Goal: Information Seeking & Learning: Check status

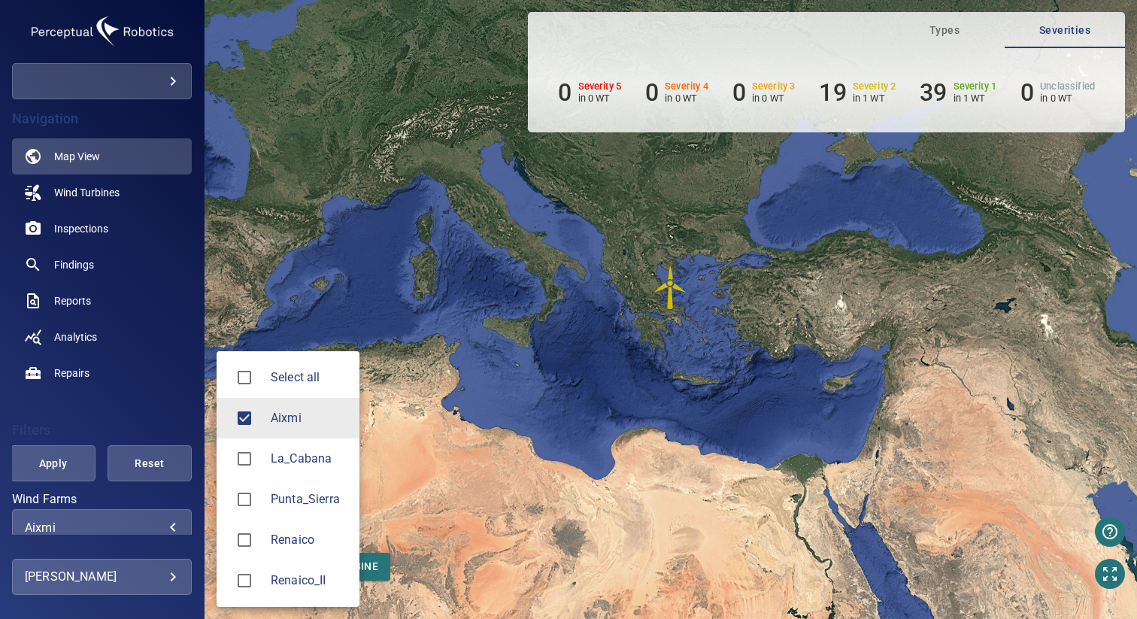
click at [61, 522] on body "**********" at bounding box center [568, 309] width 1137 height 619
click at [261, 571] on div at bounding box center [250, 581] width 42 height 32
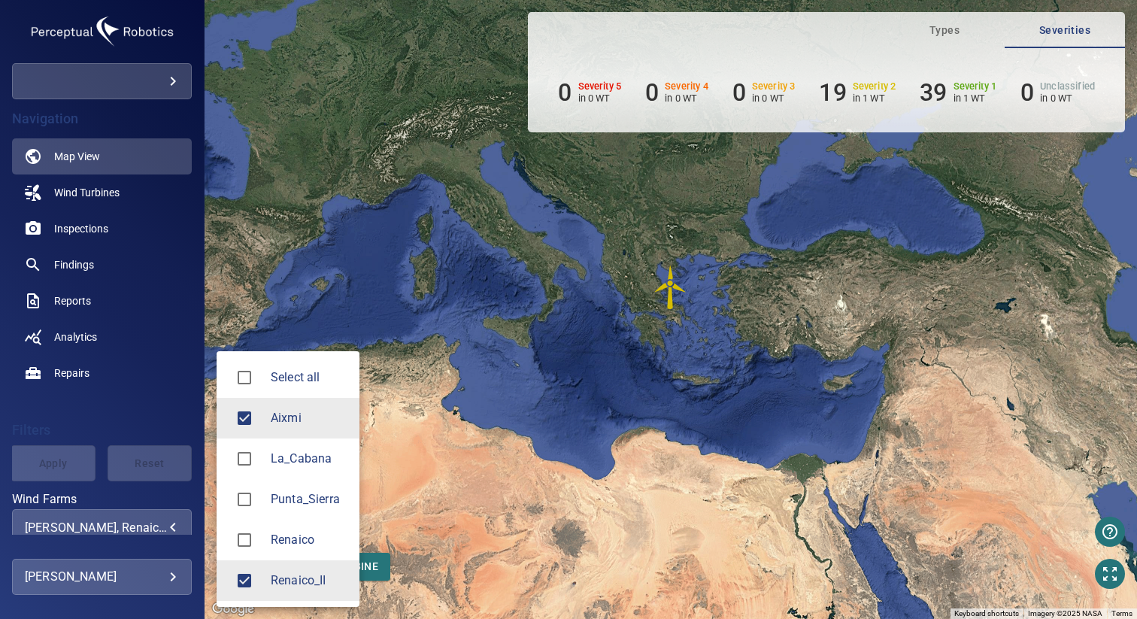
click at [260, 422] on div at bounding box center [250, 418] width 42 height 32
type input "**********"
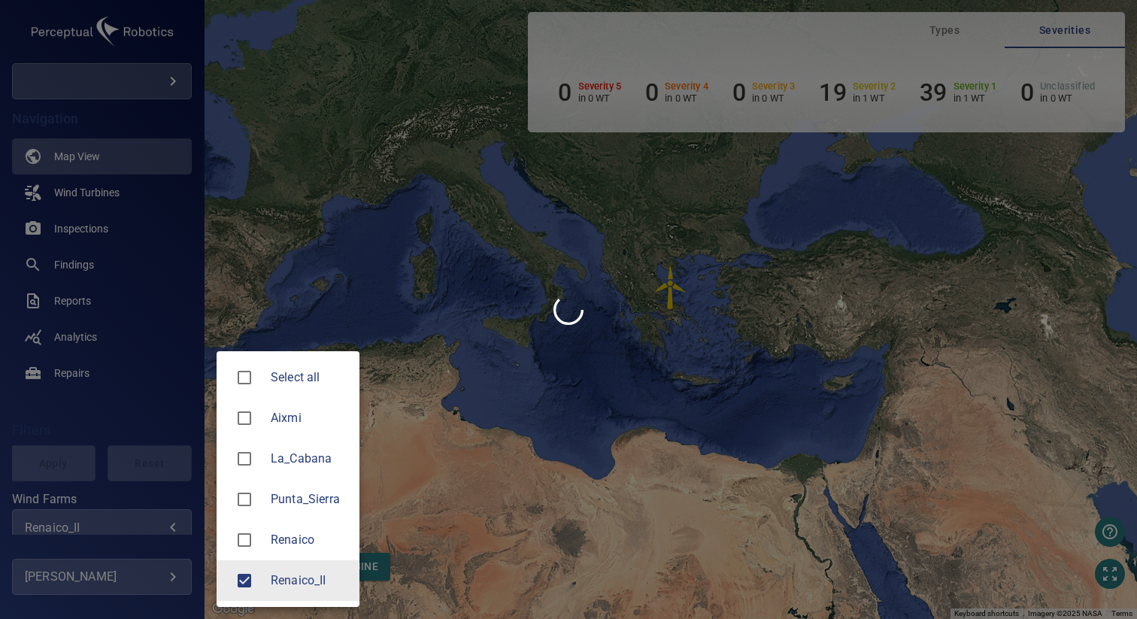
click at [434, 411] on div at bounding box center [568, 309] width 1137 height 619
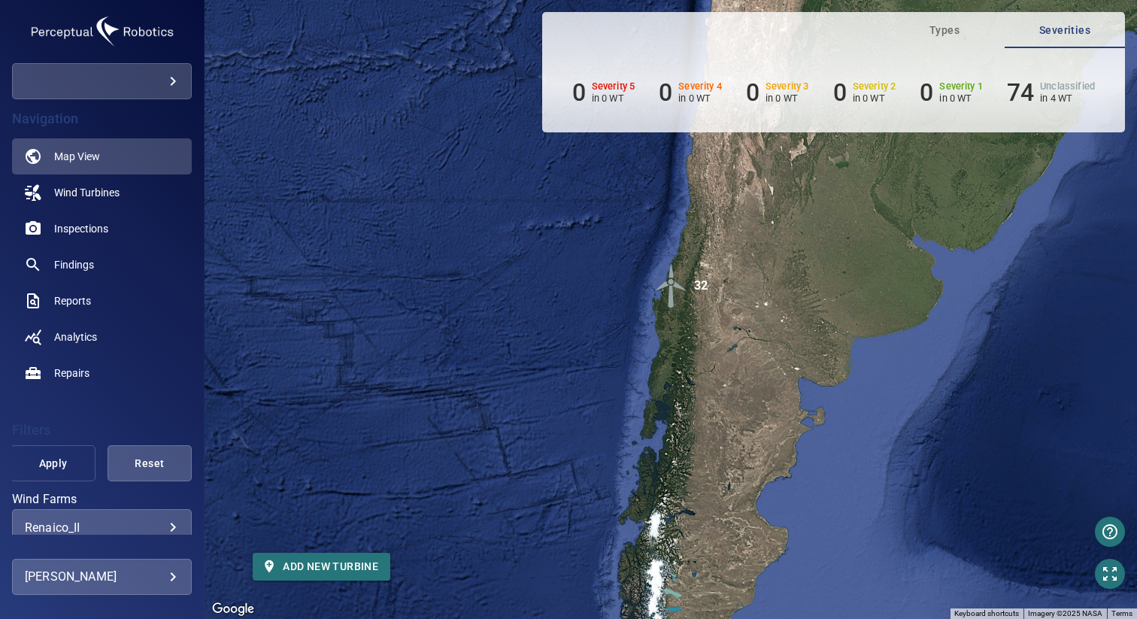
click at [45, 459] on span "Apply" at bounding box center [52, 463] width 47 height 19
click at [98, 228] on span "Inspections" at bounding box center [81, 228] width 54 height 15
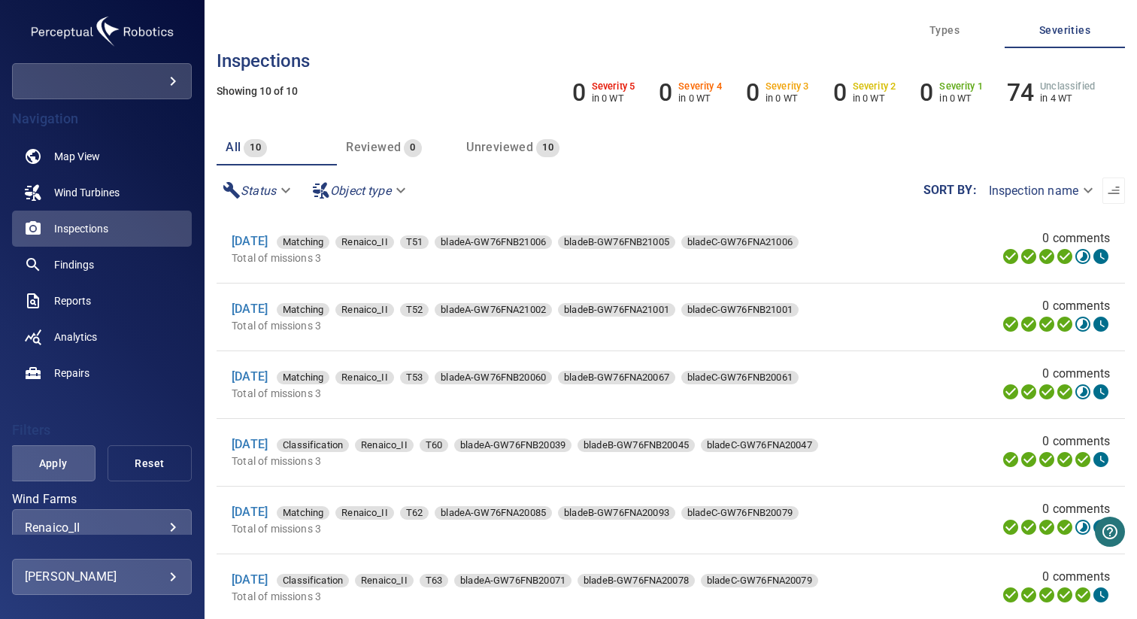
scroll to position [263, 0]
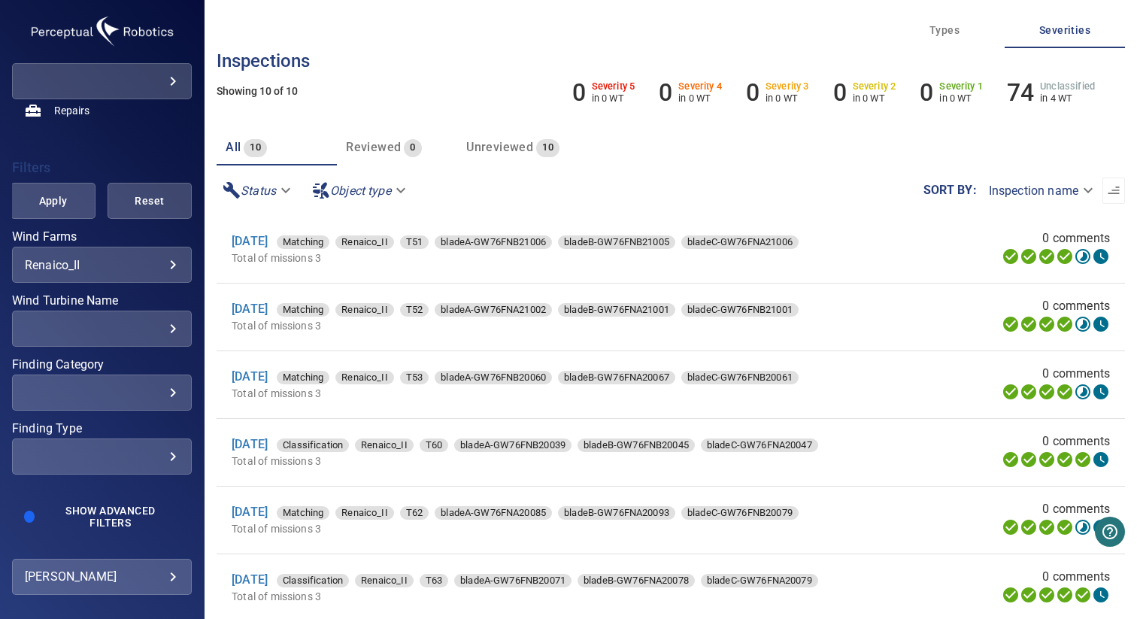
click at [123, 322] on div "​" at bounding box center [102, 329] width 154 height 14
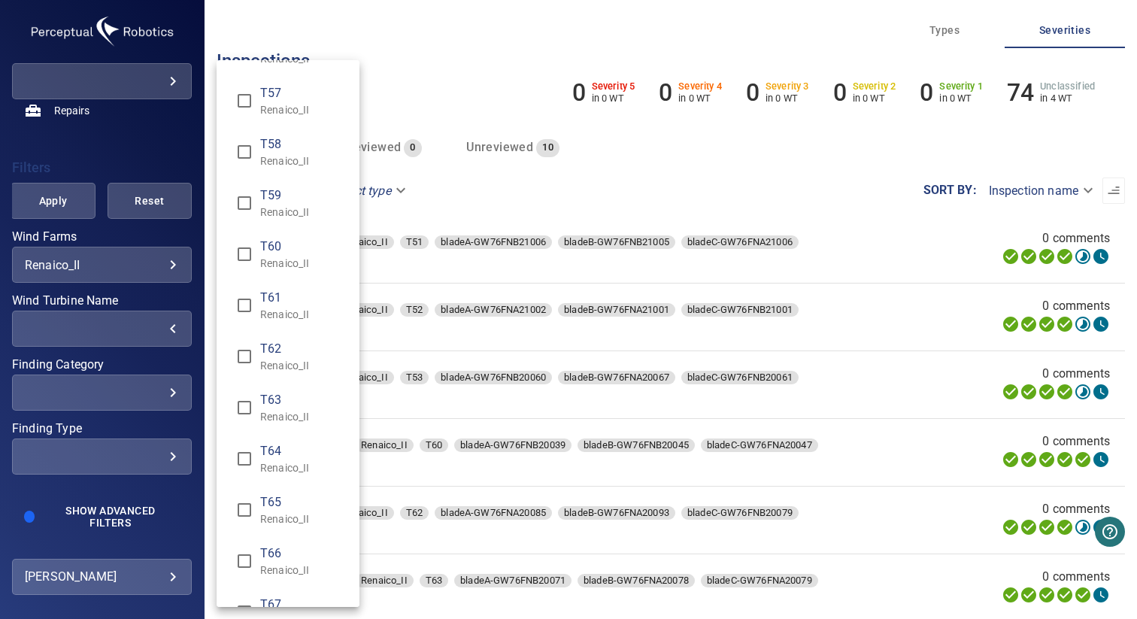
scroll to position [639, 0]
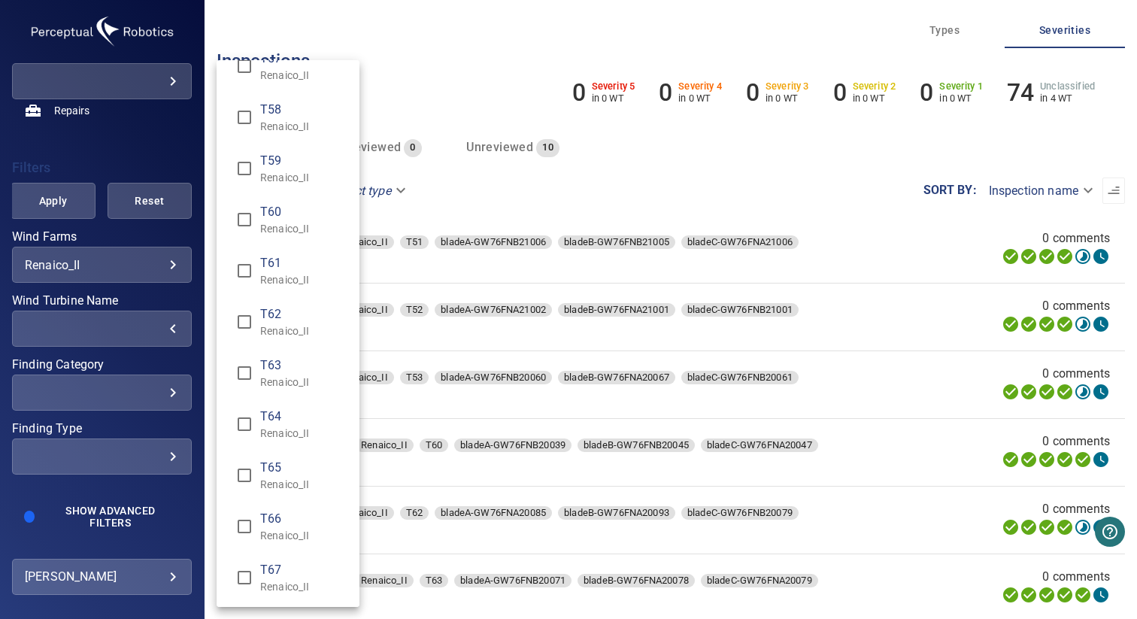
click at [294, 382] on p "Renaico_II" at bounding box center [303, 382] width 87 height 15
click at [287, 431] on p "Renaico_II" at bounding box center [303, 433] width 87 height 15
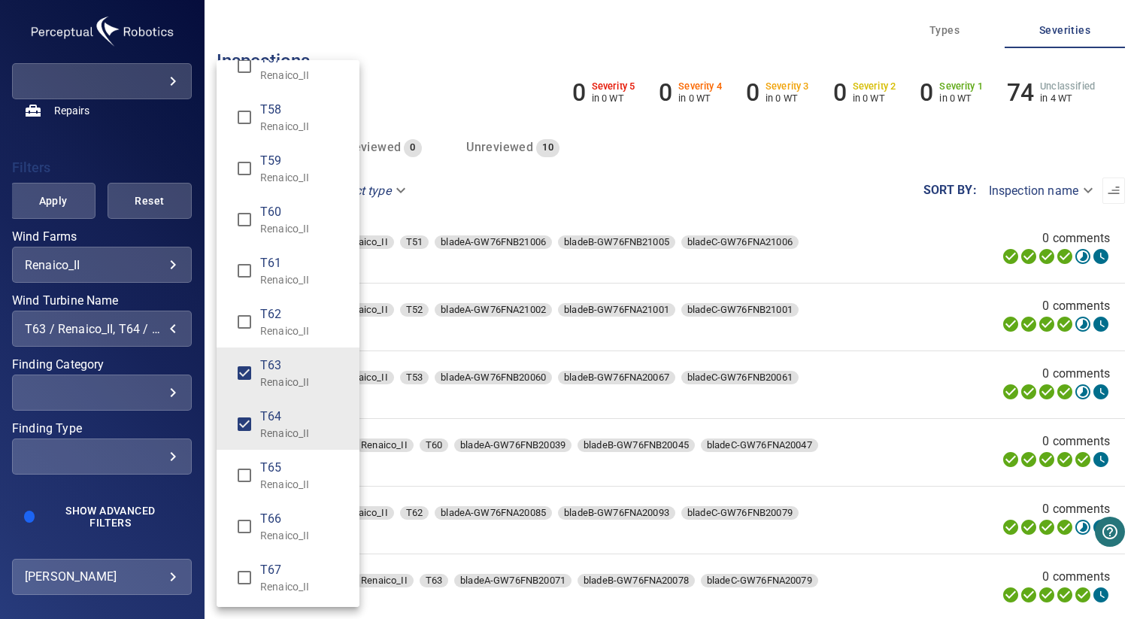
click at [287, 477] on p "Renaico_II" at bounding box center [303, 484] width 87 height 15
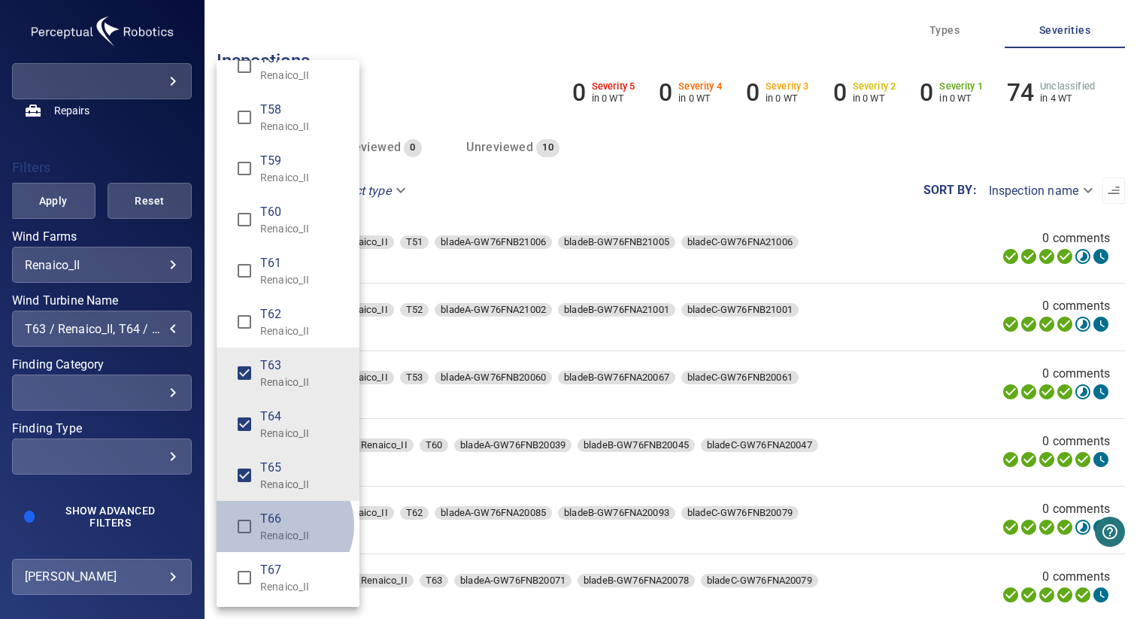
click at [281, 525] on span "T66" at bounding box center [303, 519] width 87 height 18
click at [281, 572] on span "T67" at bounding box center [303, 570] width 87 height 18
type input "**********"
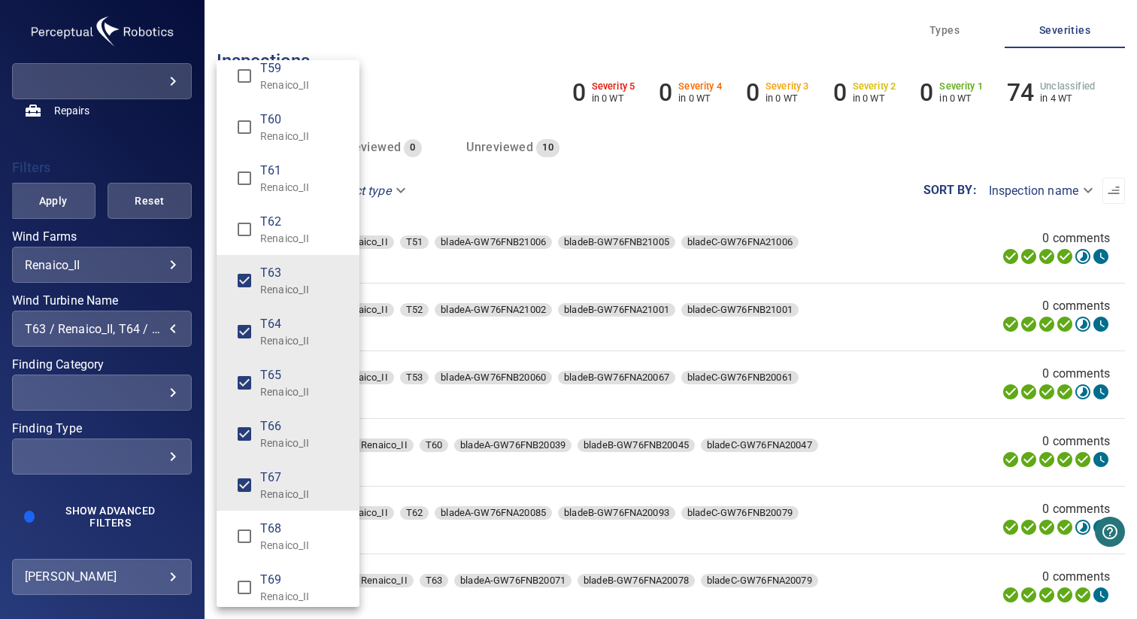
scroll to position [739, 0]
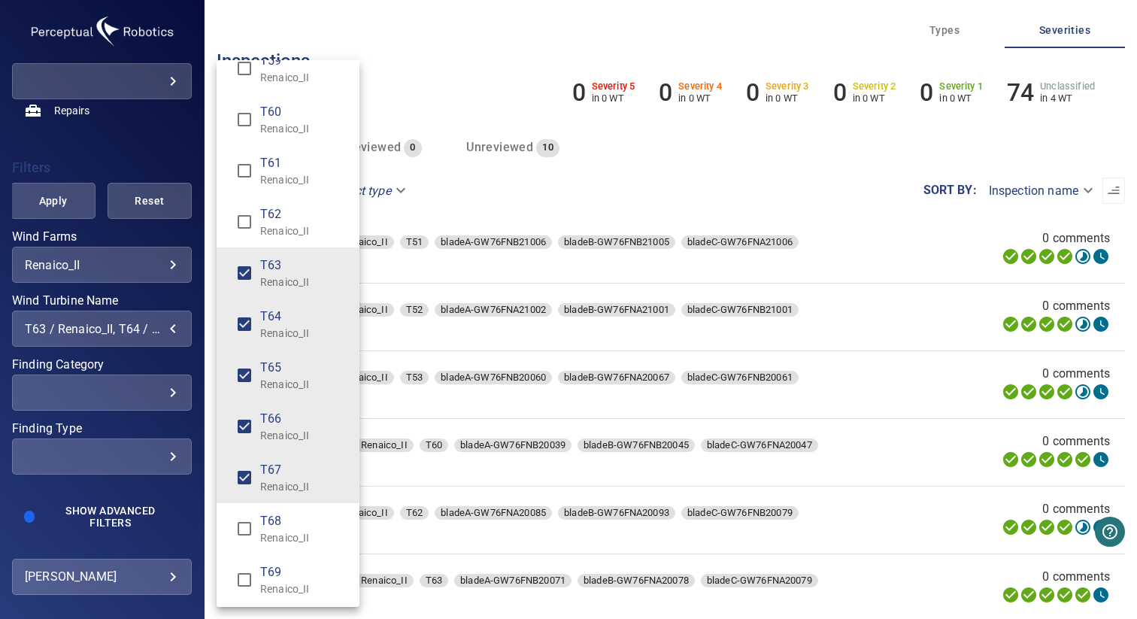
click at [109, 492] on div "Wind Turbine Name" at bounding box center [568, 309] width 1137 height 619
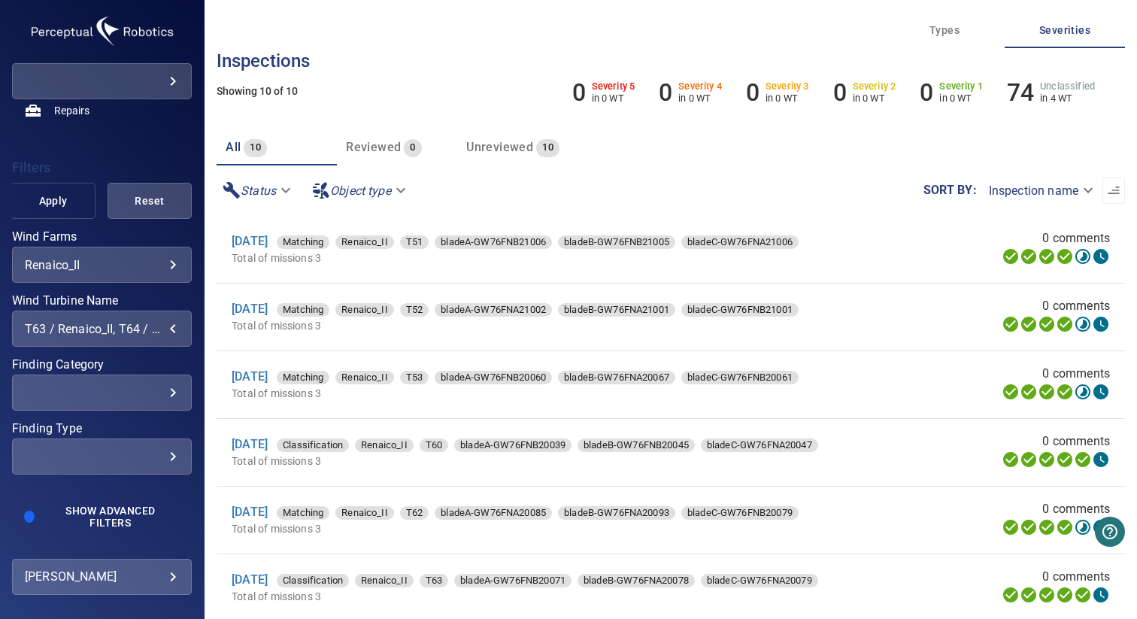
click at [47, 205] on span "Apply" at bounding box center [52, 201] width 47 height 19
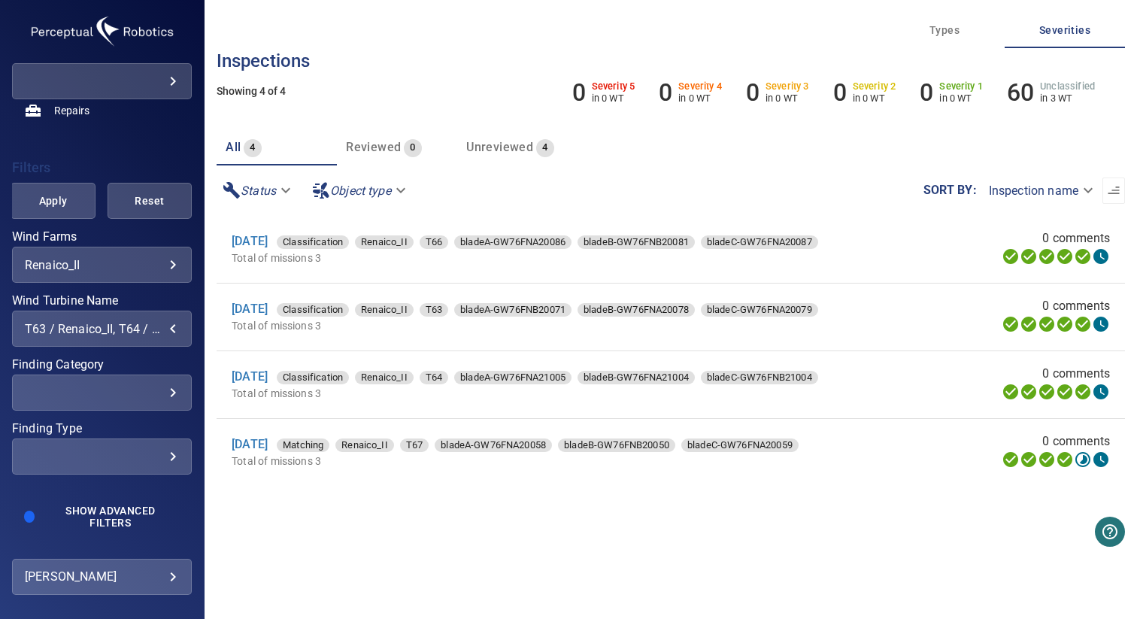
click at [93, 328] on div "T63 / Renaico_II, T64 / Renaico_II, T65 / Renaico_II, T66 / Renaico_II, T67 / R…" at bounding box center [102, 329] width 154 height 14
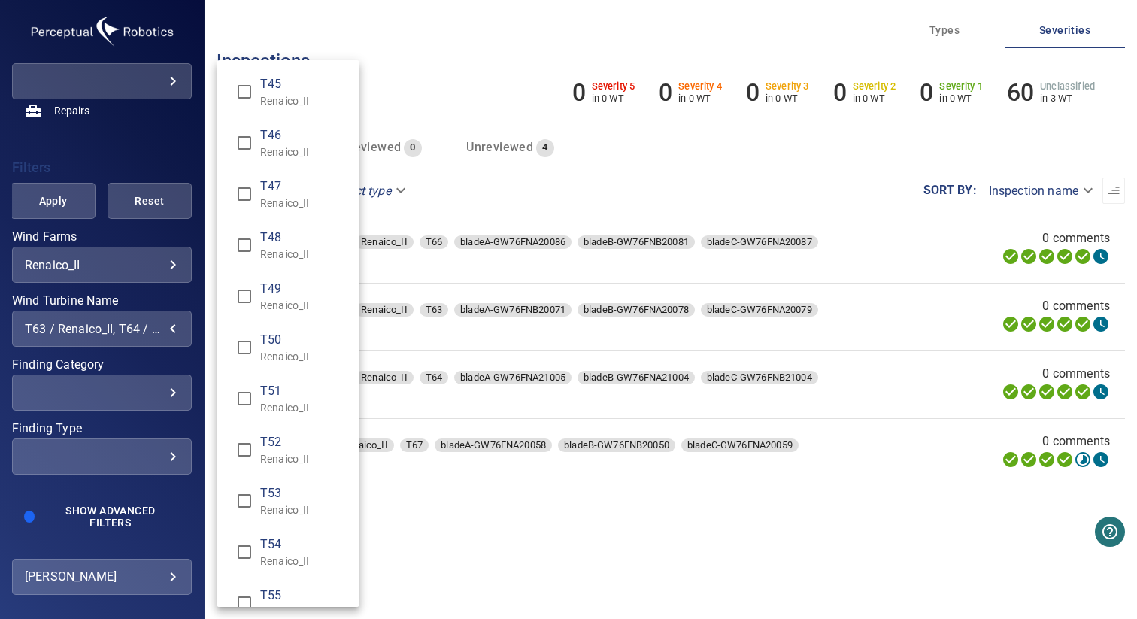
scroll to position [884, 0]
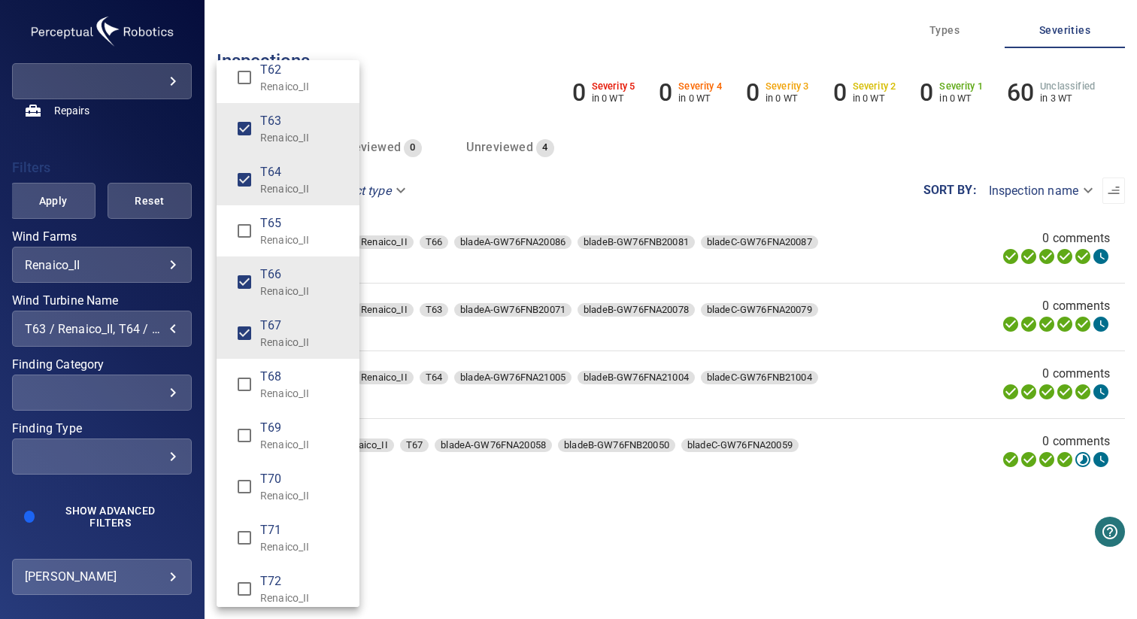
type input "**********"
click at [75, 184] on div "Wind Turbine Name" at bounding box center [568, 309] width 1137 height 619
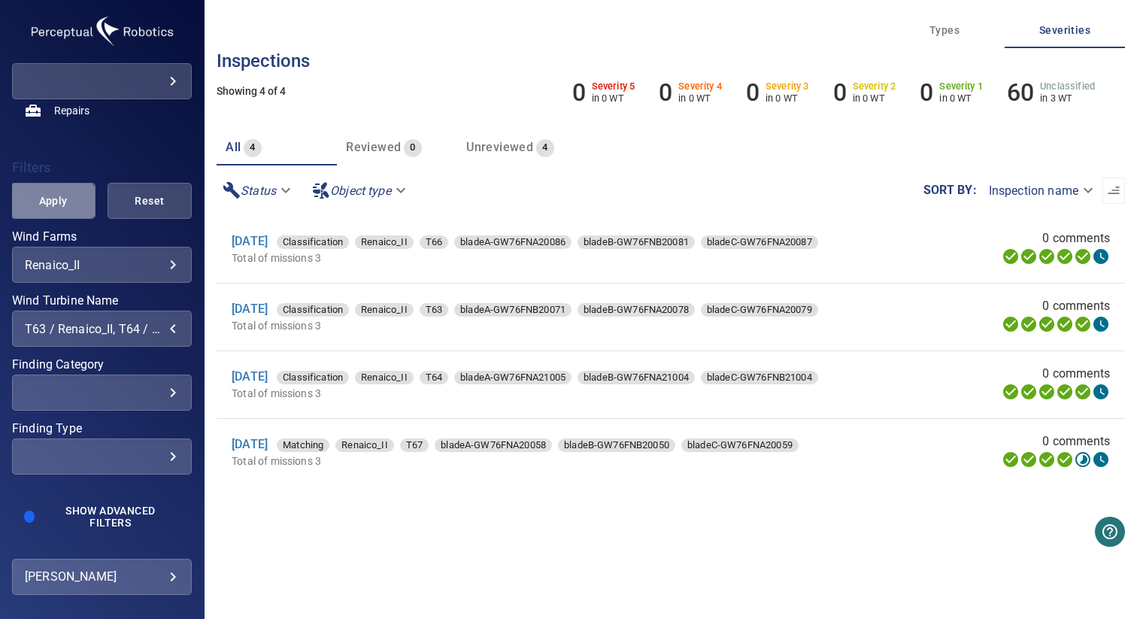
click at [50, 210] on button "Apply" at bounding box center [53, 201] width 84 height 36
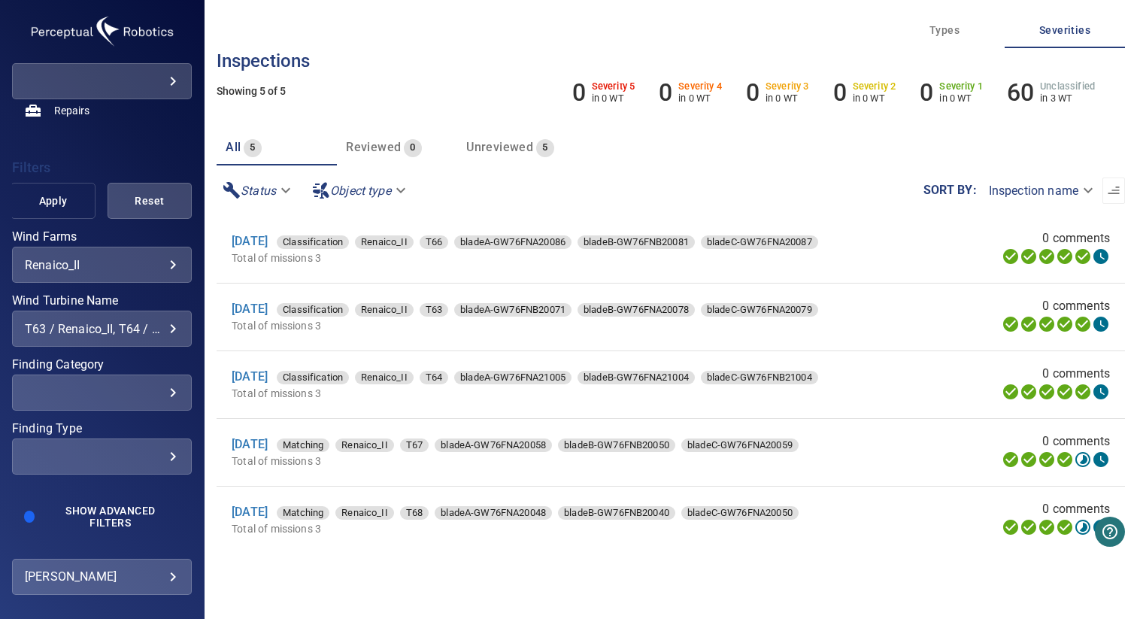
click at [61, 195] on span "Apply" at bounding box center [52, 201] width 47 height 19
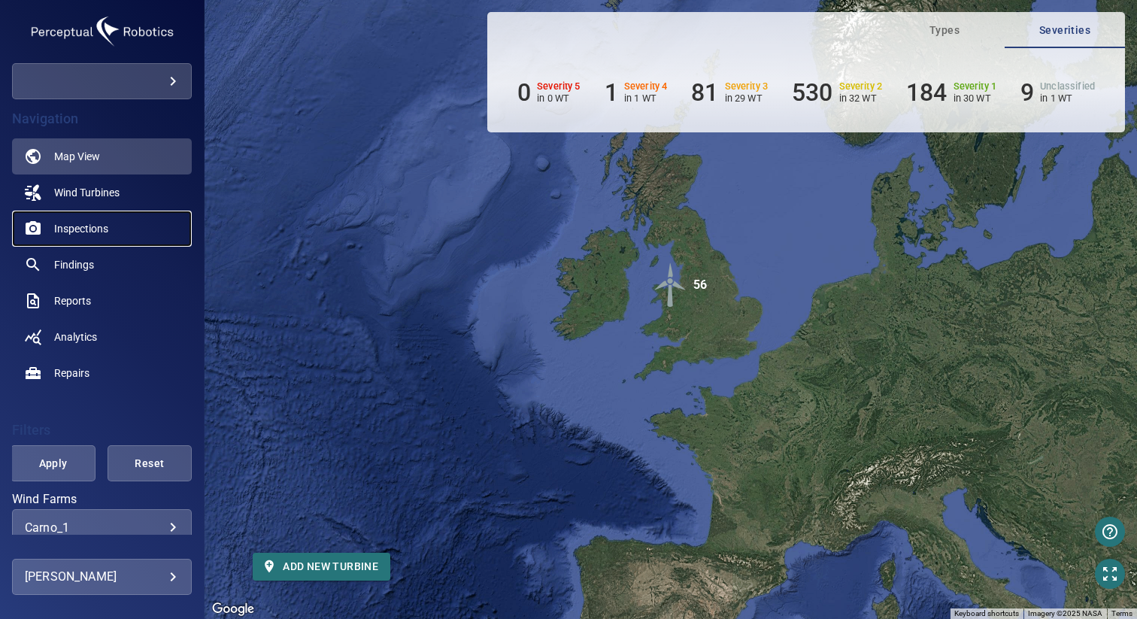
click at [99, 237] on link "Inspections" at bounding box center [102, 229] width 180 height 36
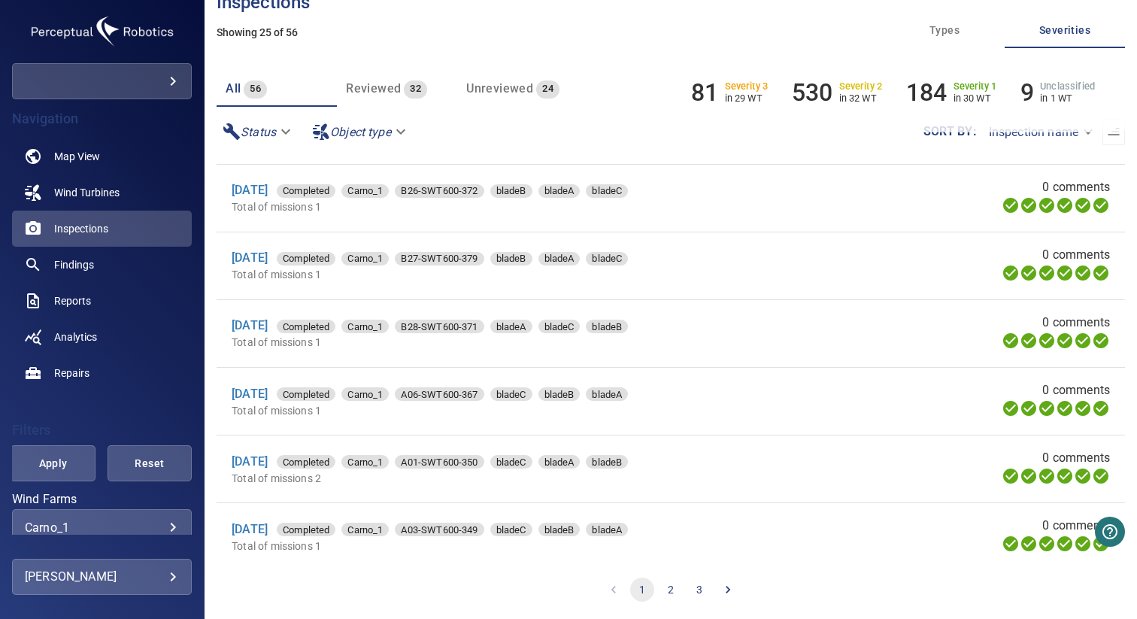
scroll to position [487, 0]
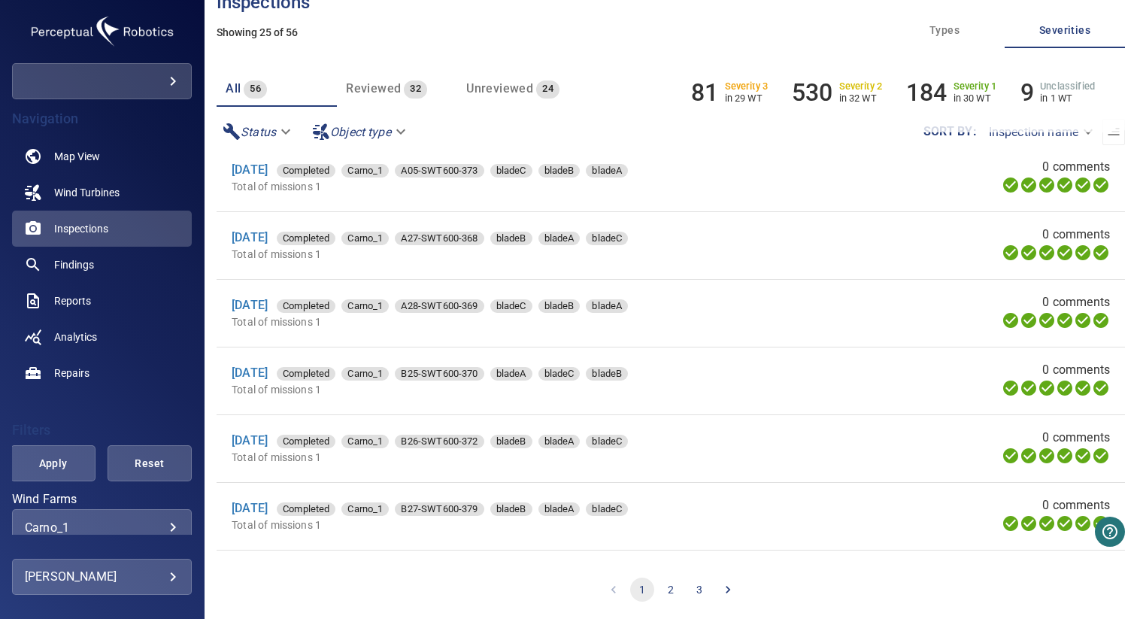
click at [999, 135] on body "**********" at bounding box center [568, 309] width 1137 height 619
click at [1015, 139] on li "Inspection name" at bounding box center [1027, 131] width 127 height 27
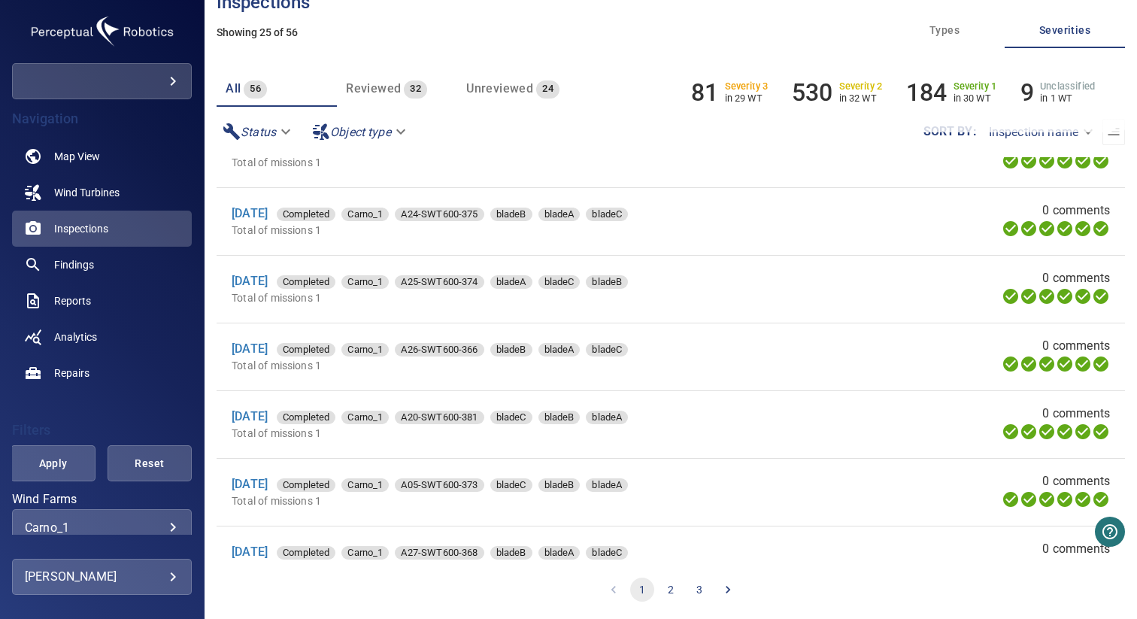
scroll to position [99, 0]
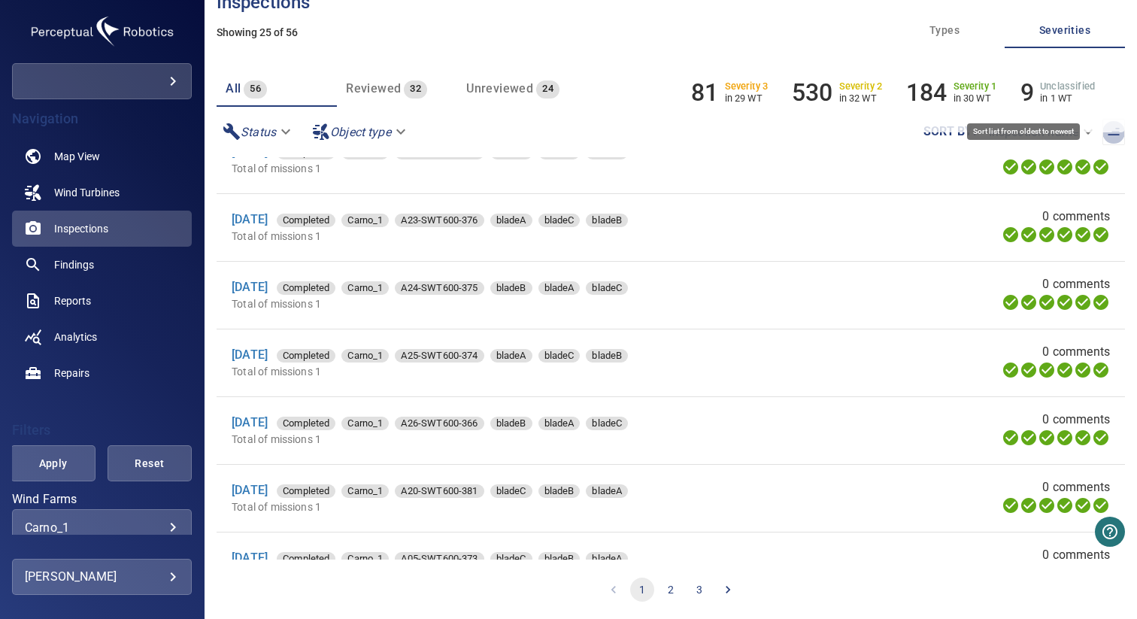
click at [1106, 138] on icon "button" at bounding box center [1113, 131] width 15 height 15
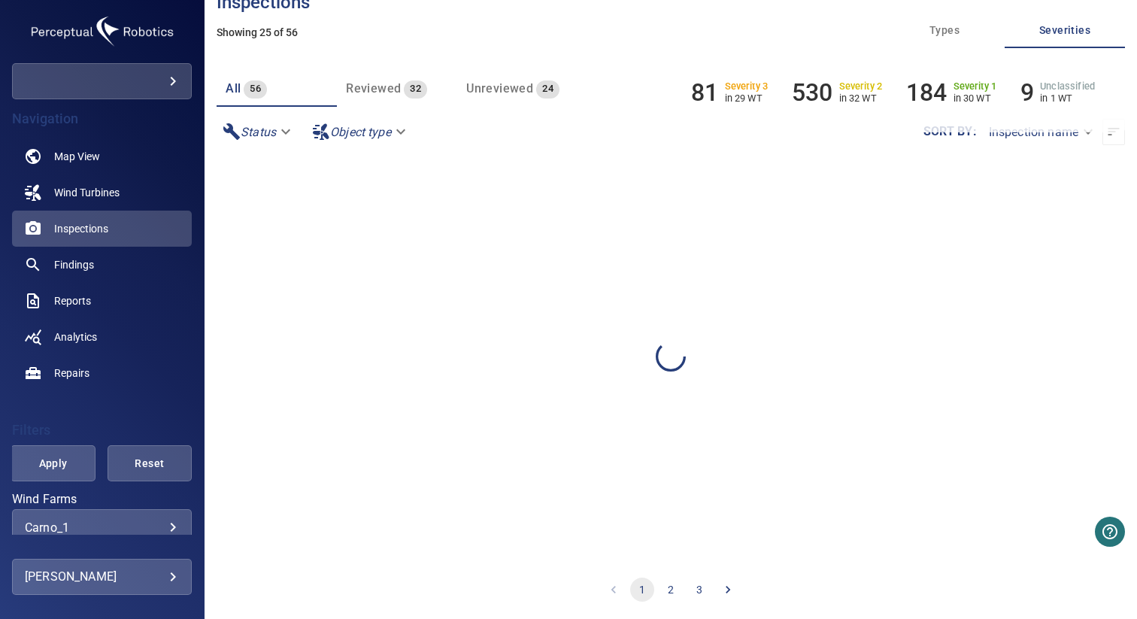
scroll to position [0, 0]
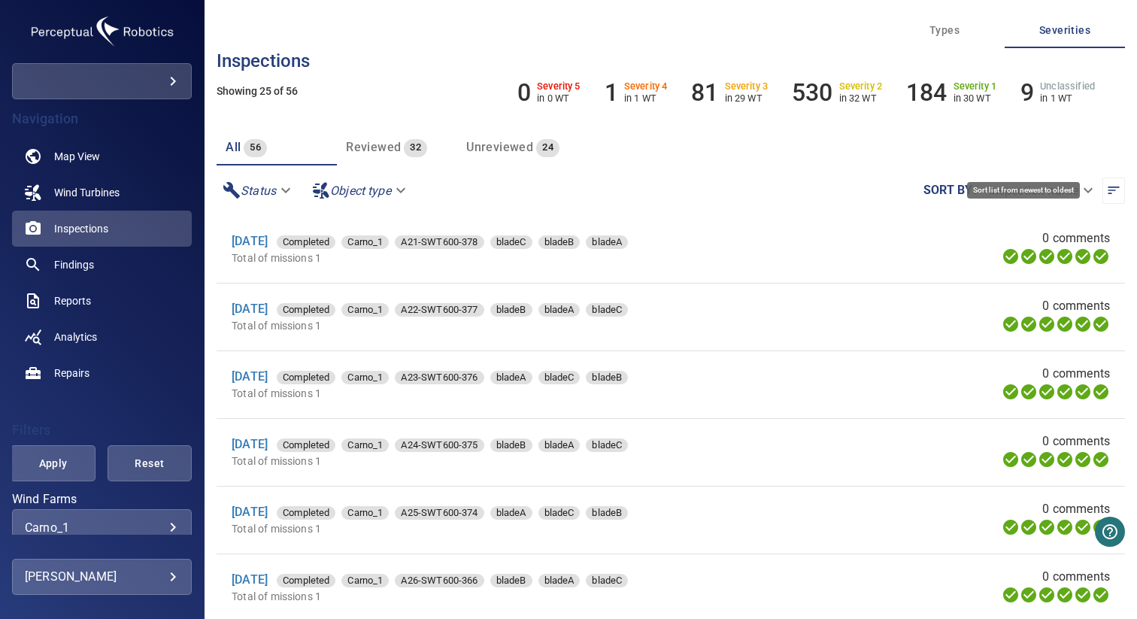
click at [1106, 196] on icon "button" at bounding box center [1113, 190] width 15 height 15
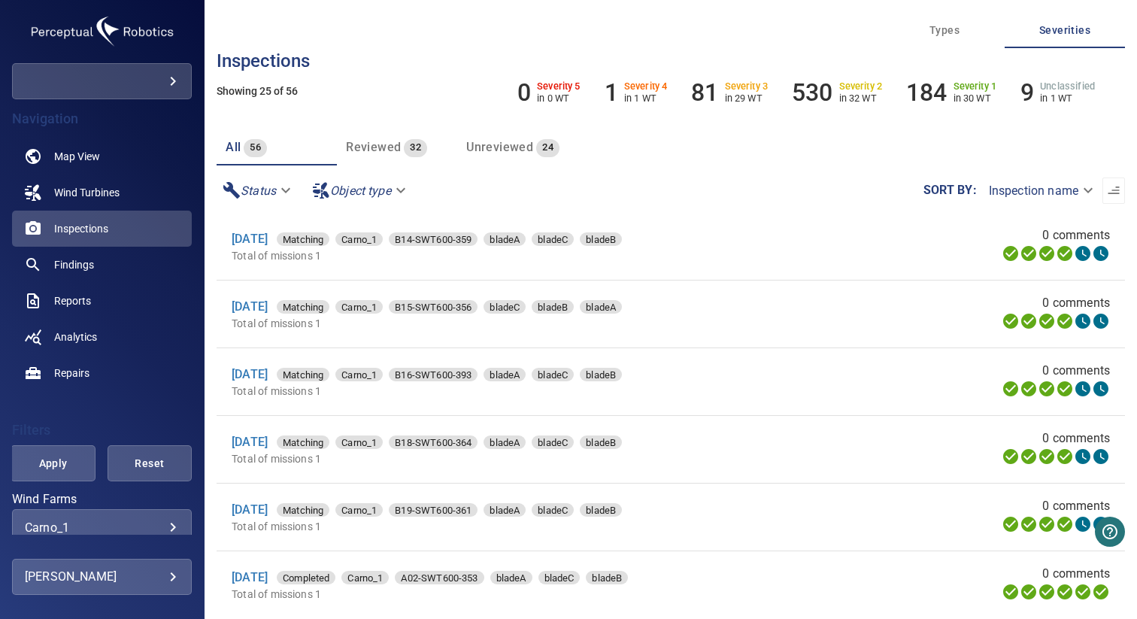
scroll to position [59, 0]
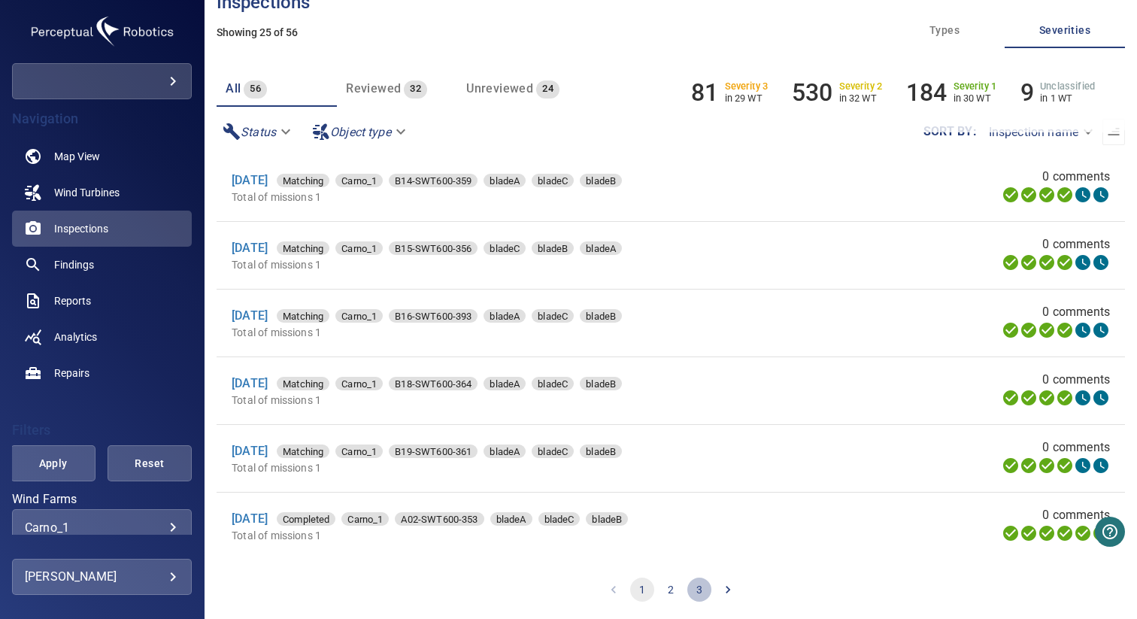
click at [690, 587] on button "3" at bounding box center [699, 590] width 24 height 24
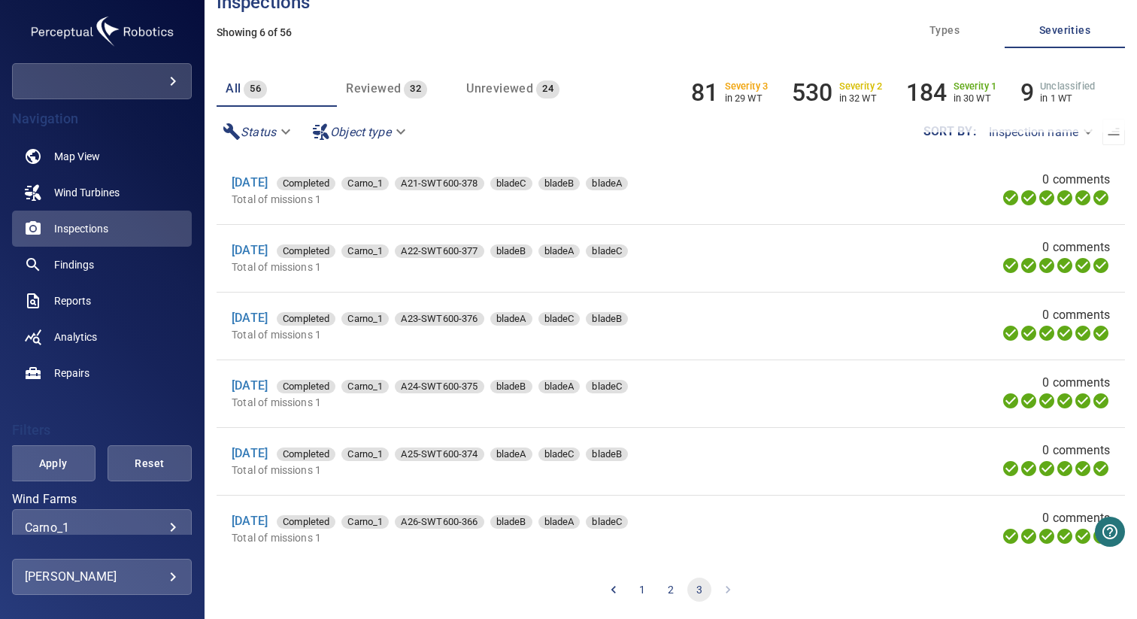
scroll to position [5, 0]
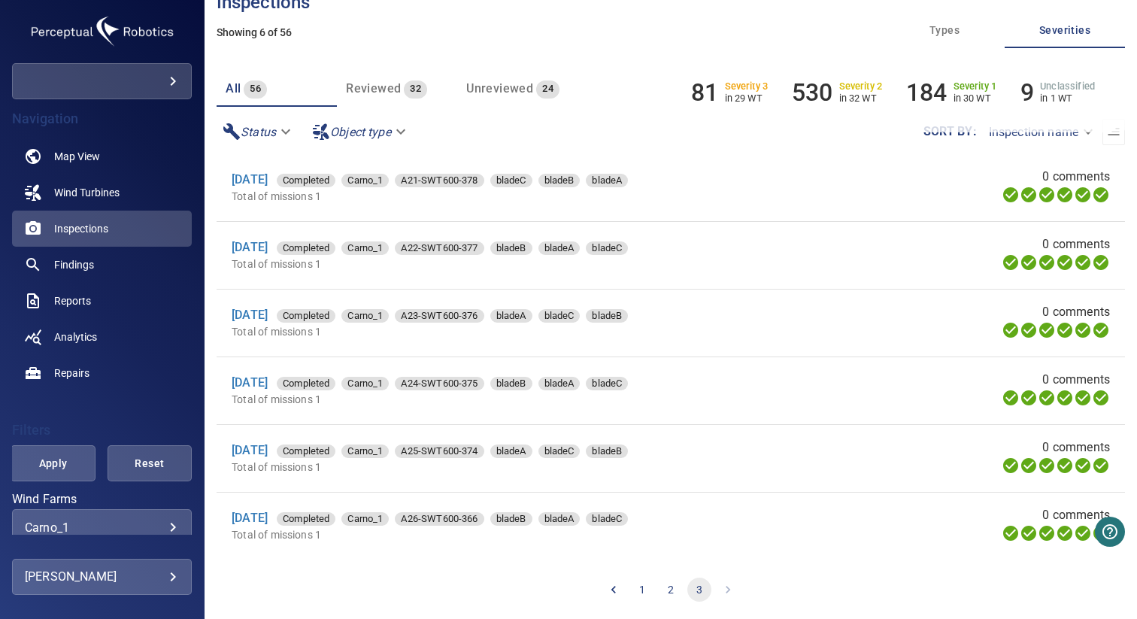
click at [671, 582] on button "2" at bounding box center [671, 590] width 24 height 24
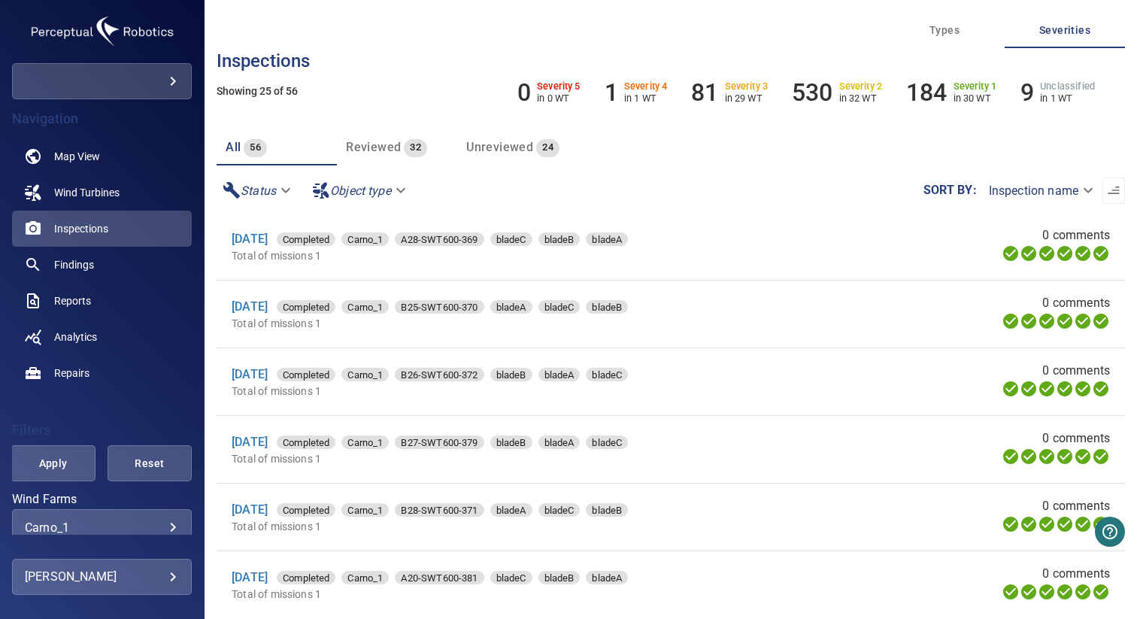
scroll to position [59, 0]
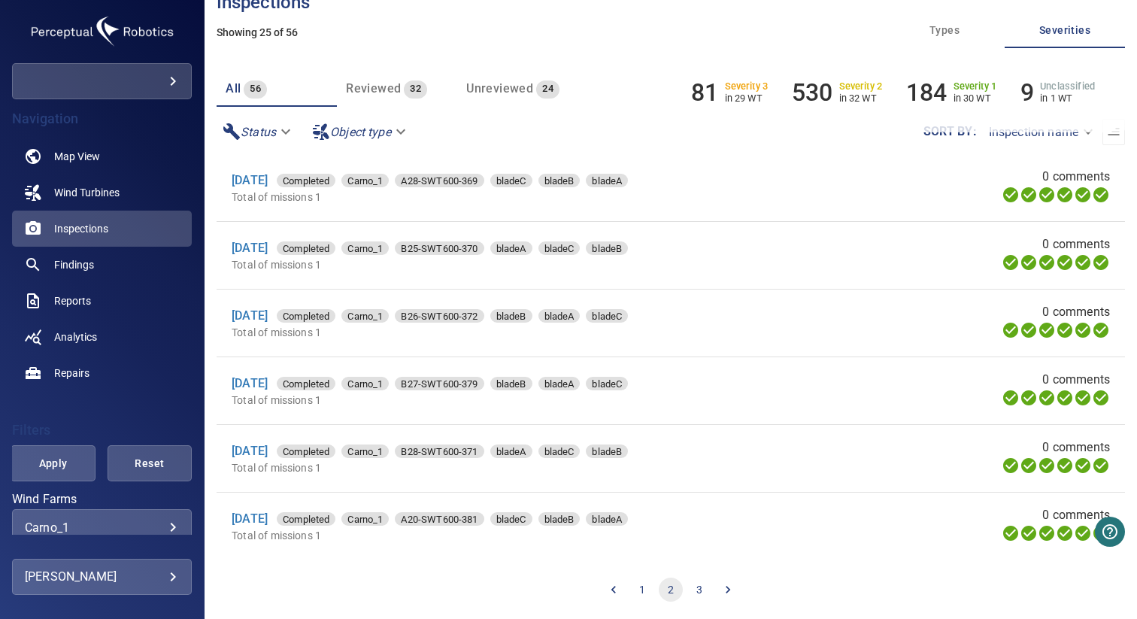
click at [641, 587] on button "1" at bounding box center [642, 590] width 24 height 24
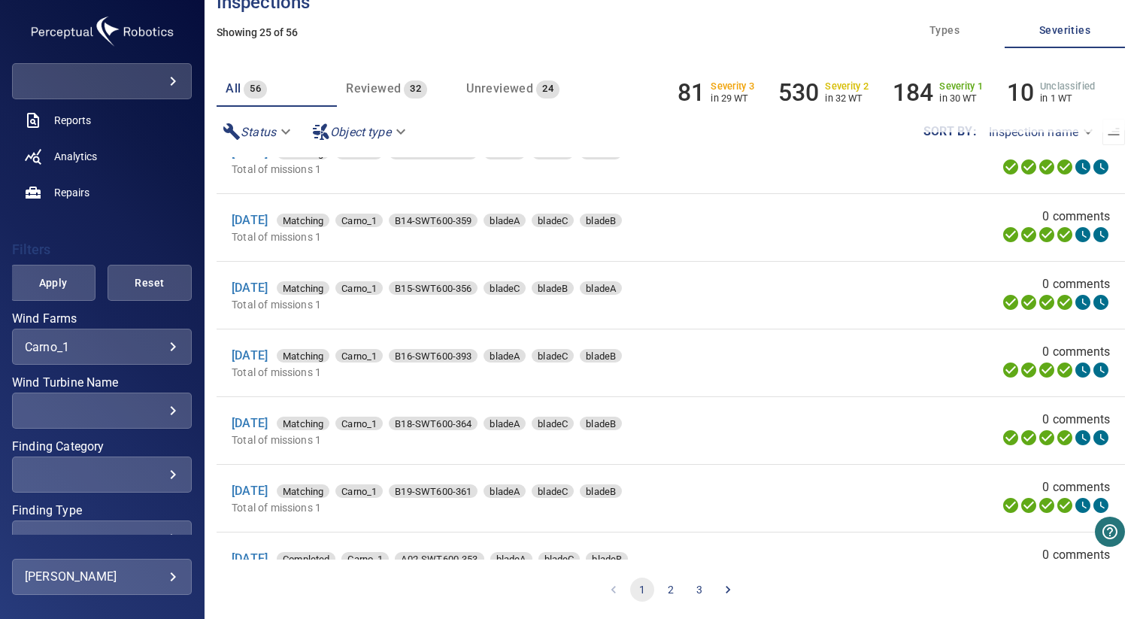
scroll to position [205, 0]
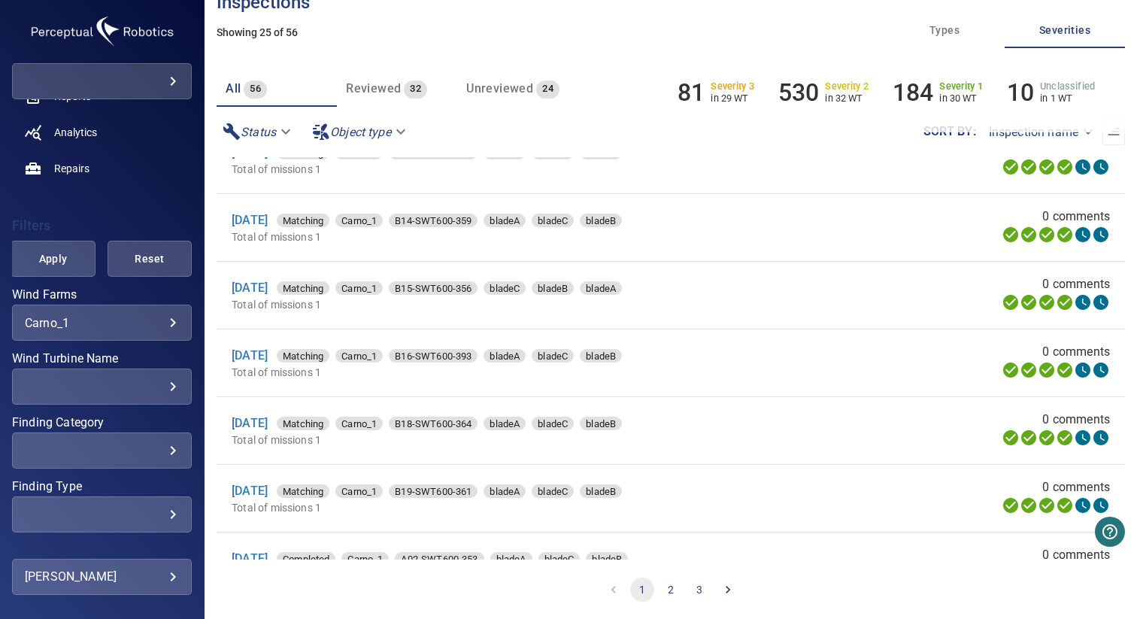
click at [92, 384] on div "​" at bounding box center [102, 387] width 154 height 14
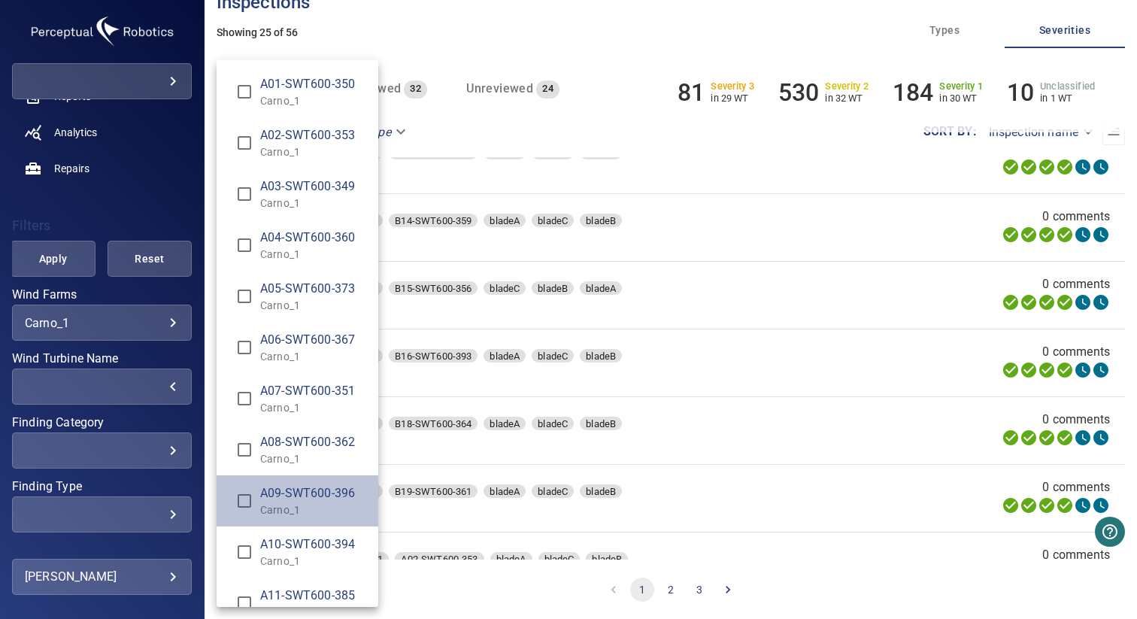
click at [269, 497] on span "A09-SWT600-396" at bounding box center [313, 493] width 106 height 18
type input "**********"
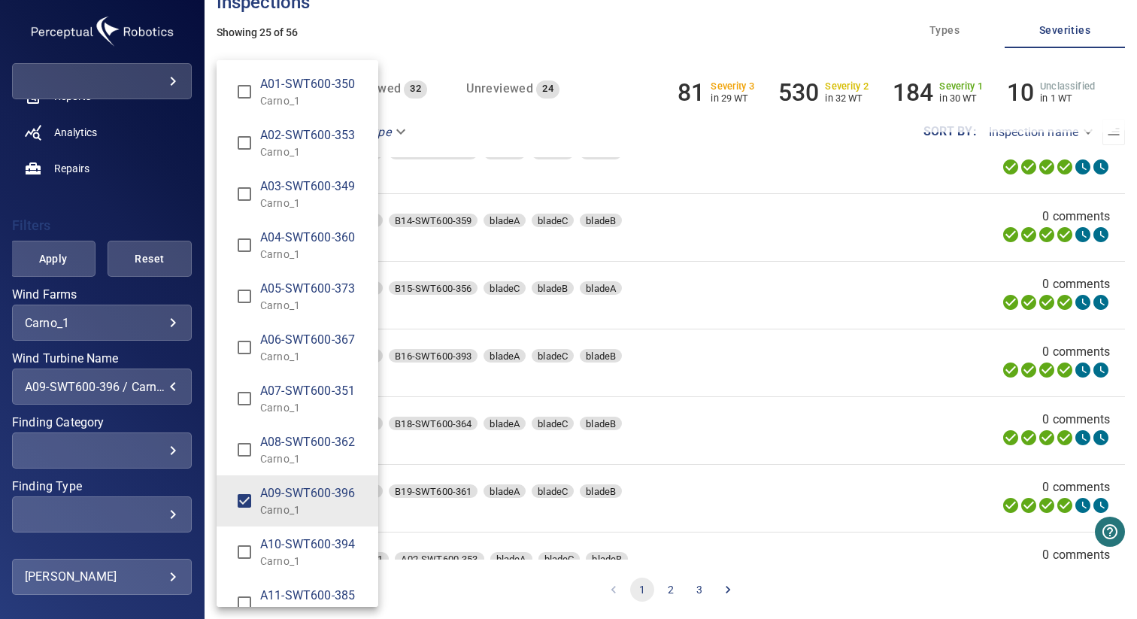
click at [83, 221] on div "Wind Turbine Name" at bounding box center [568, 309] width 1137 height 619
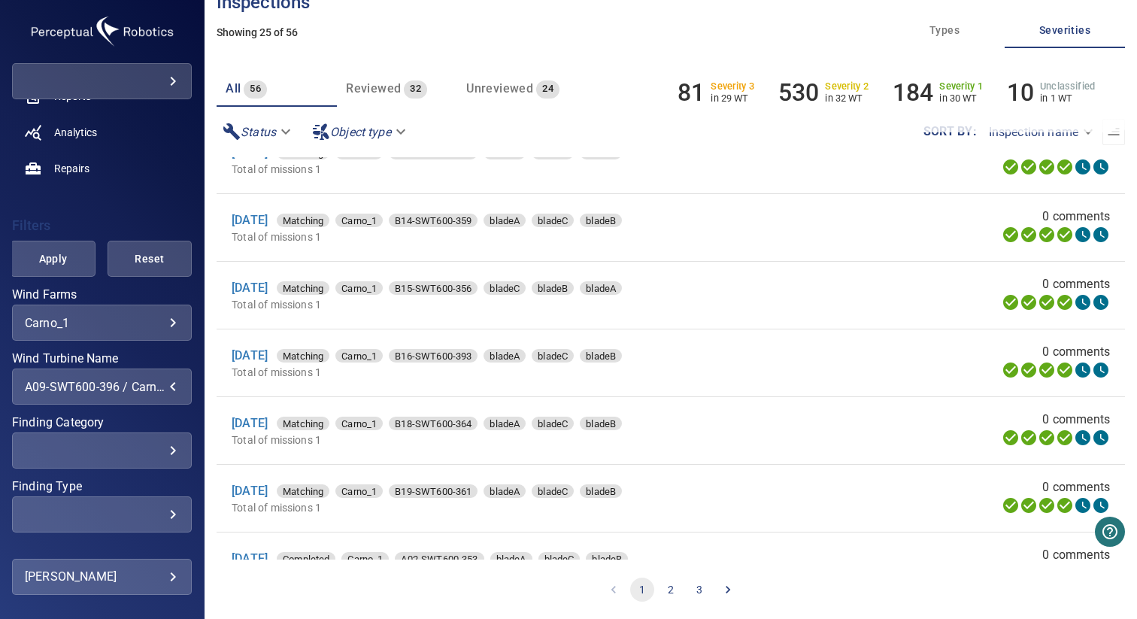
click at [57, 267] on span "Apply" at bounding box center [52, 259] width 47 height 19
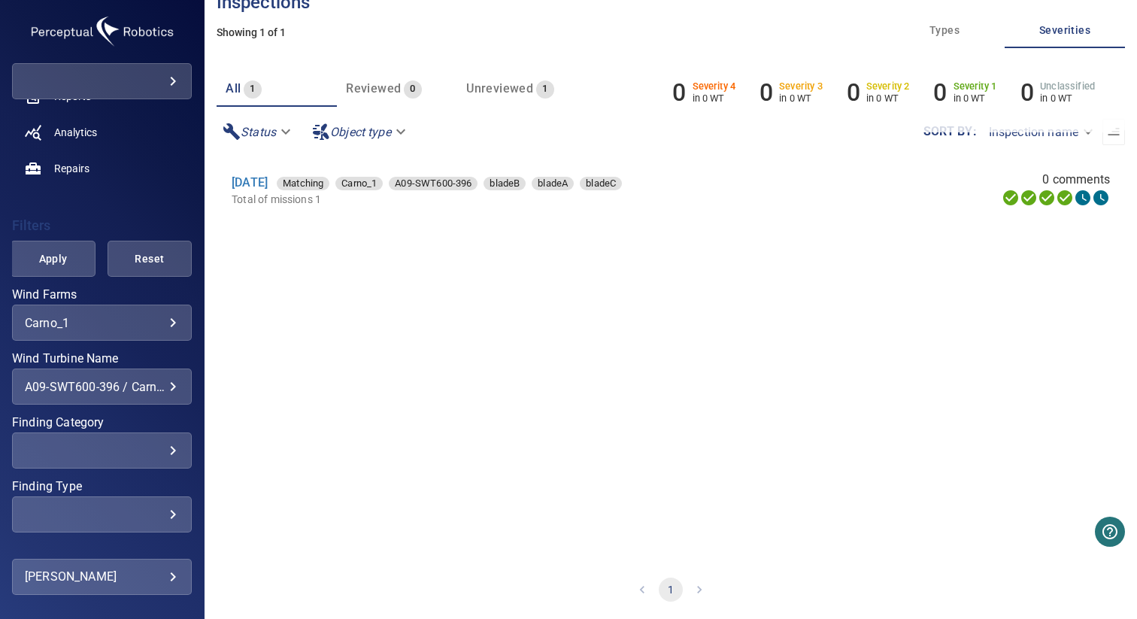
scroll to position [263, 0]
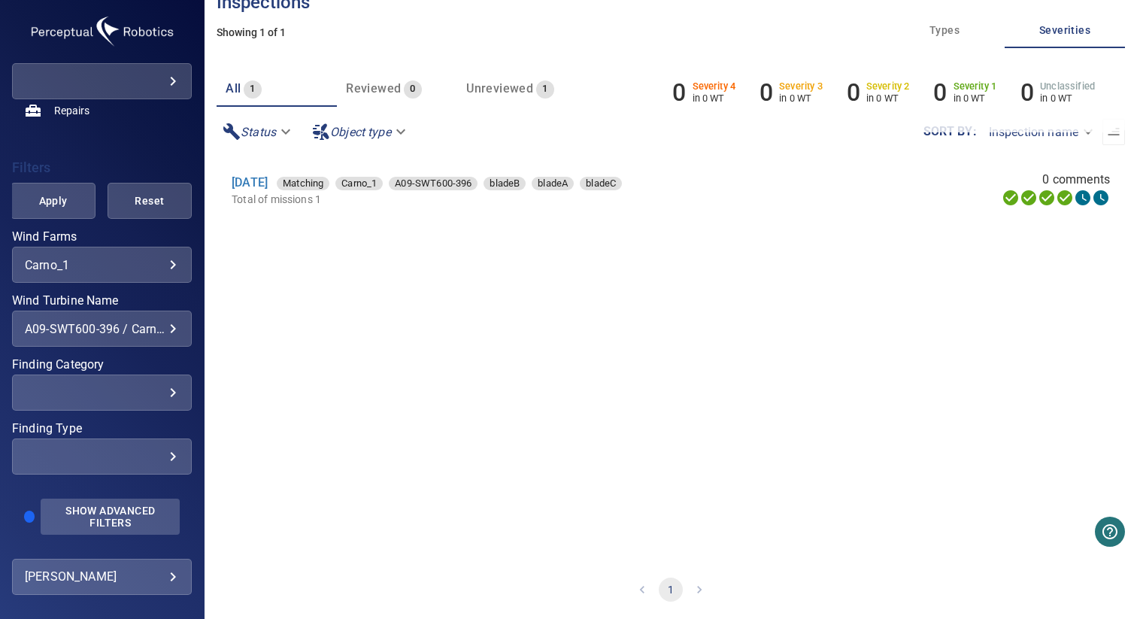
click at [99, 517] on span "Show Advanced Filters" at bounding box center [110, 517] width 121 height 24
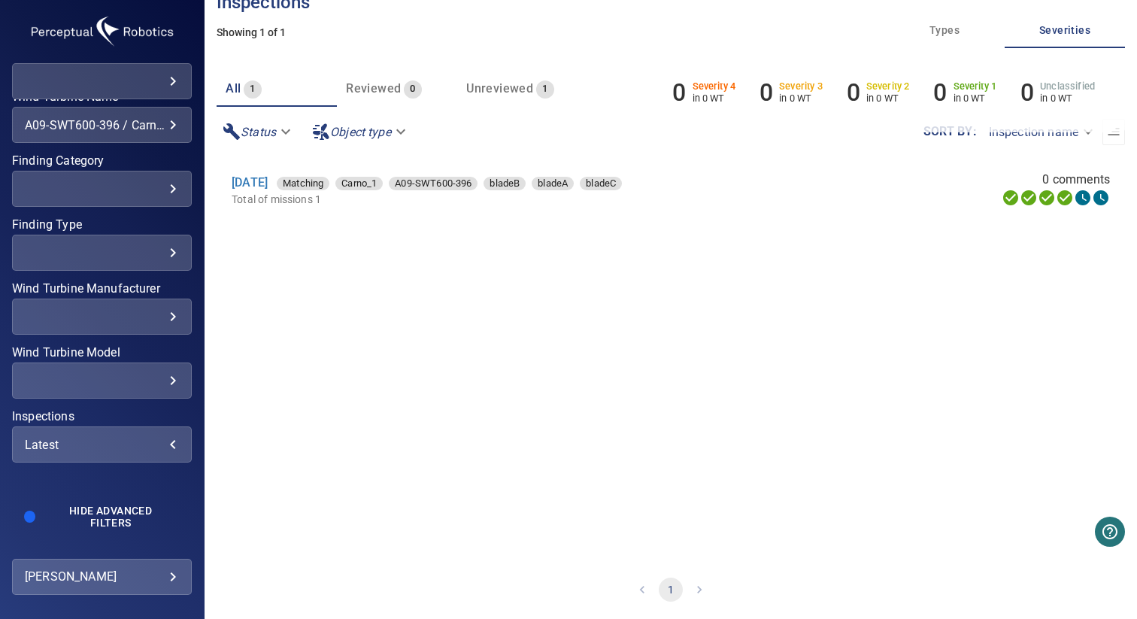
click at [106, 447] on div "Latest" at bounding box center [102, 445] width 154 height 14
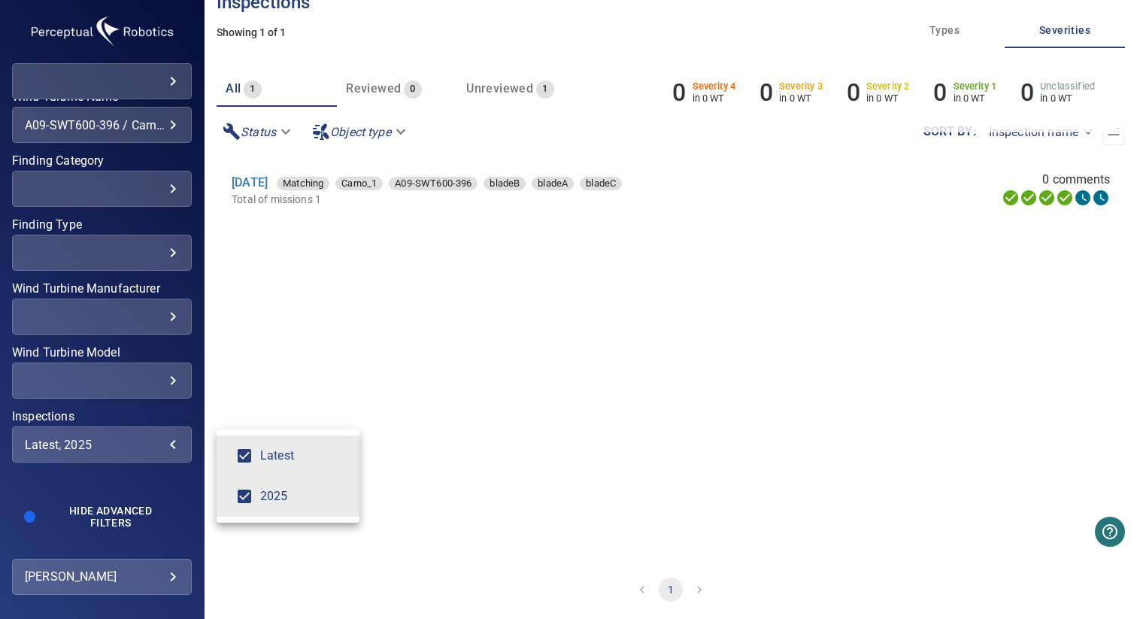
type input "****"
click at [144, 399] on div "Inspections" at bounding box center [568, 309] width 1137 height 619
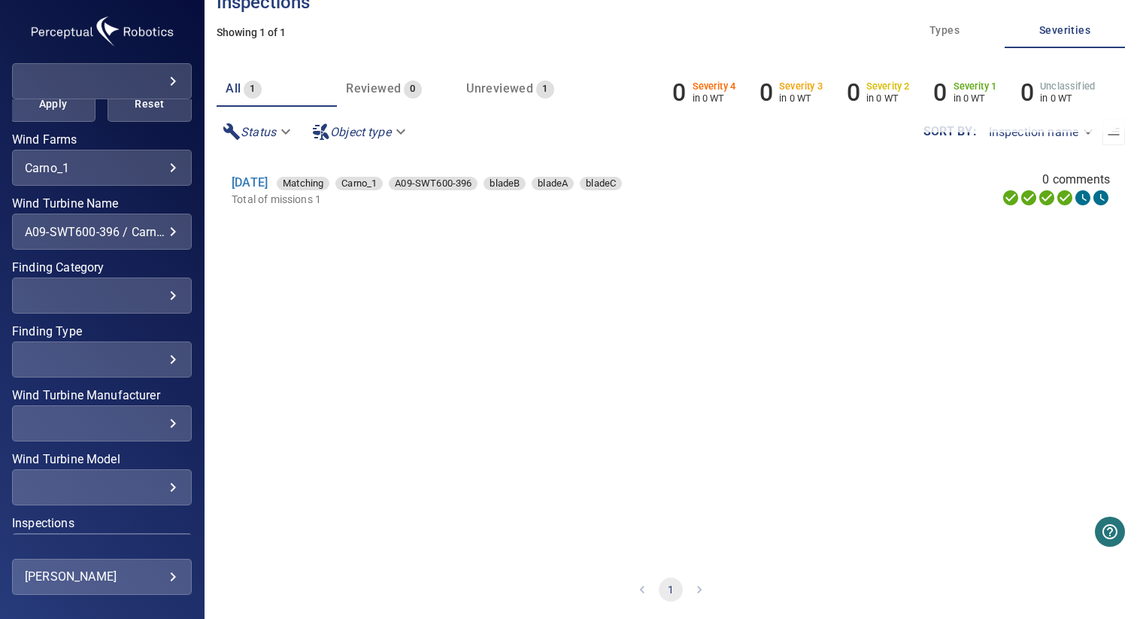
scroll to position [120, 0]
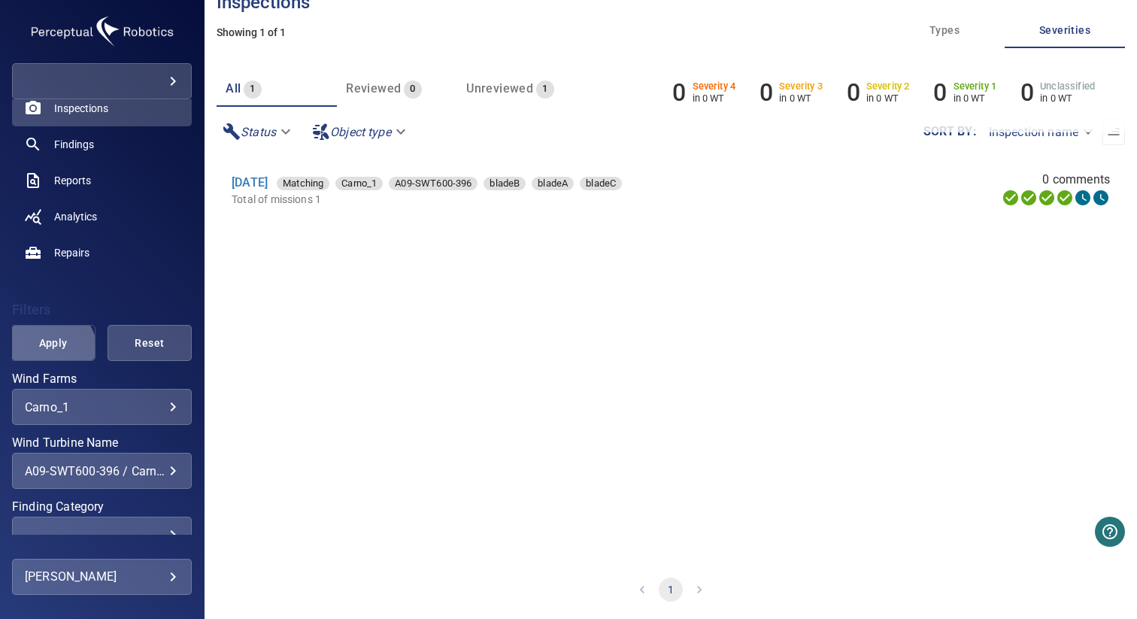
click at [46, 351] on span "Apply" at bounding box center [52, 343] width 47 height 19
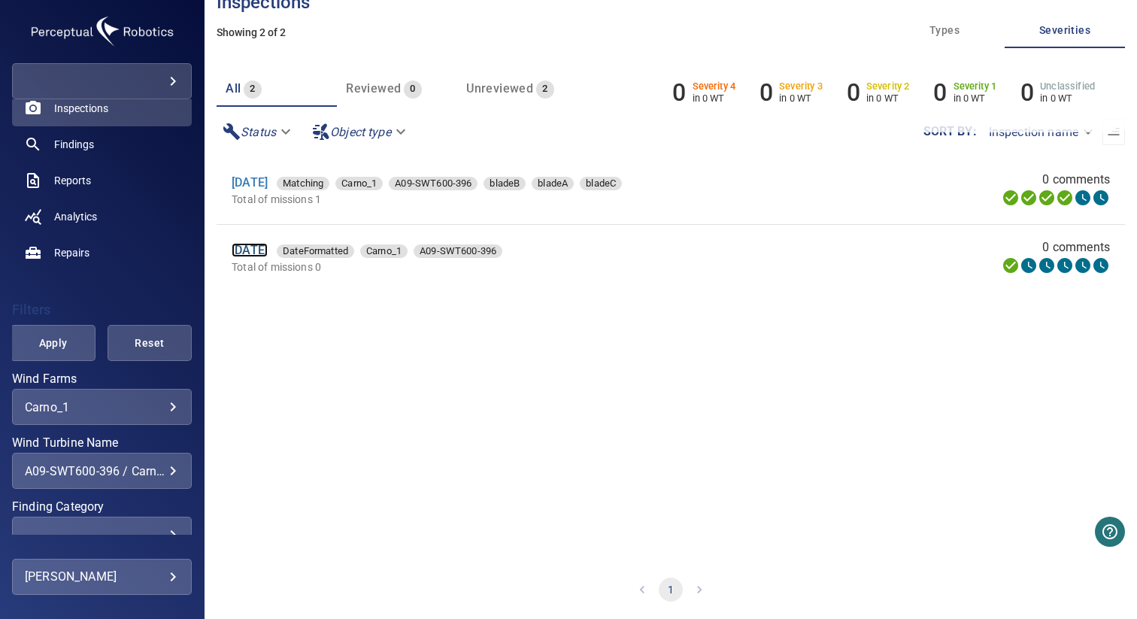
click at [251, 248] on link "8 Aug 2025" at bounding box center [250, 250] width 36 height 14
click at [265, 184] on link "13 Aug 2025" at bounding box center [250, 182] width 36 height 14
click at [58, 339] on span "Apply" at bounding box center [52, 343] width 47 height 19
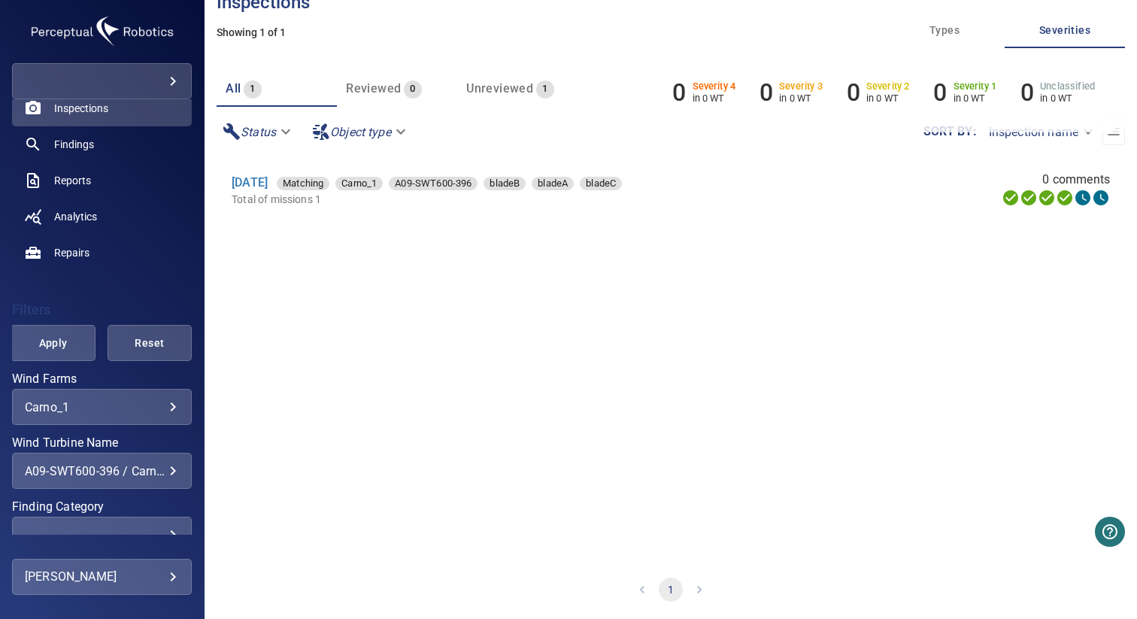
click at [93, 476] on div "A09-SWT600-396 / Carno_1" at bounding box center [102, 471] width 154 height 14
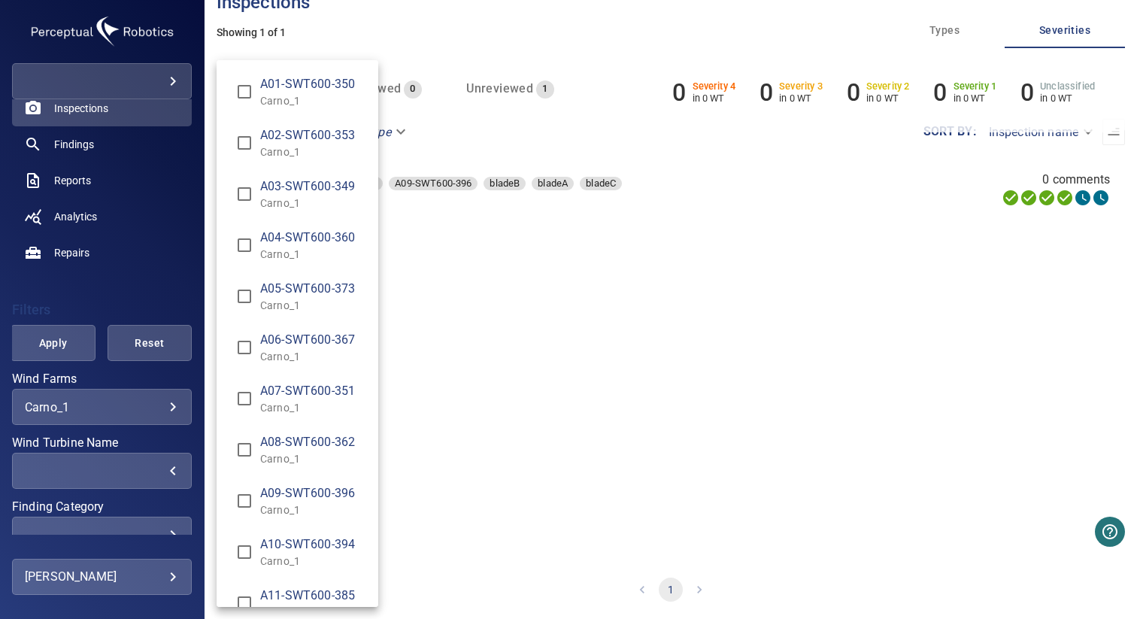
click at [65, 275] on div "Wind Turbine Name" at bounding box center [568, 309] width 1137 height 619
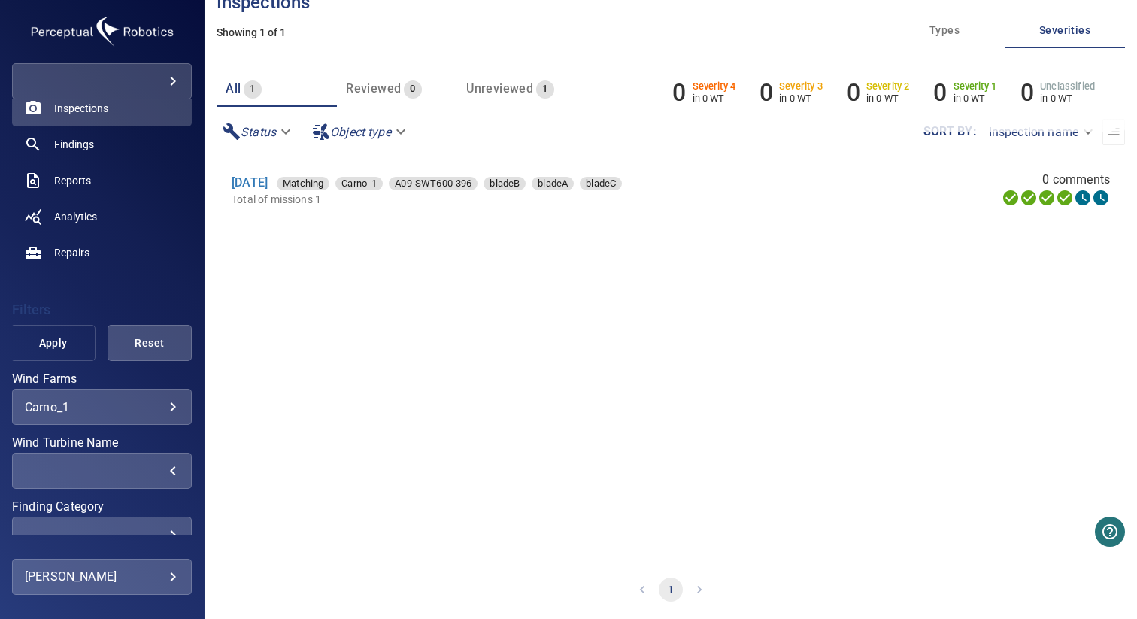
click at [53, 353] on button "Apply" at bounding box center [53, 343] width 84 height 36
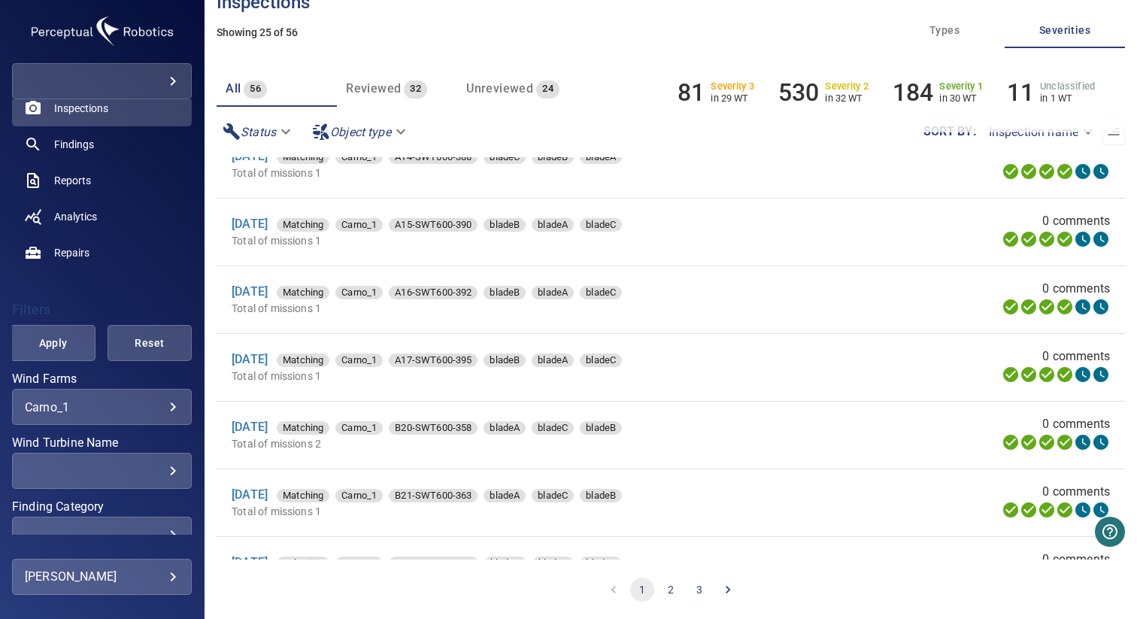
scroll to position [0, 0]
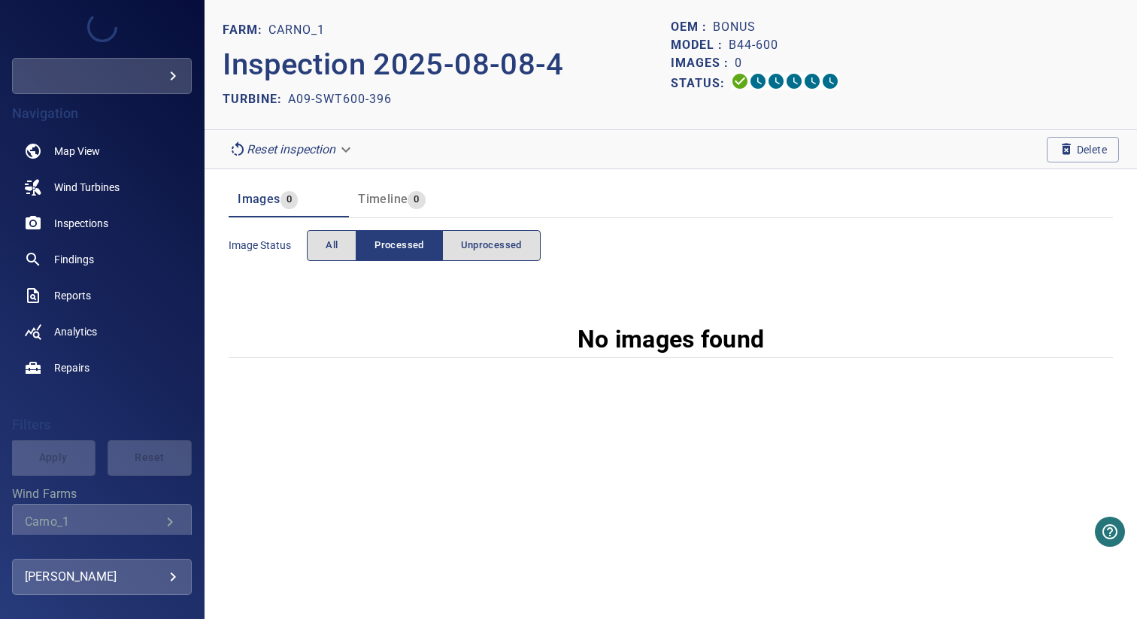
click at [1076, 137] on span "Delete" at bounding box center [1083, 150] width 72 height 26
click at [1071, 143] on icon "button" at bounding box center [1066, 148] width 15 height 15
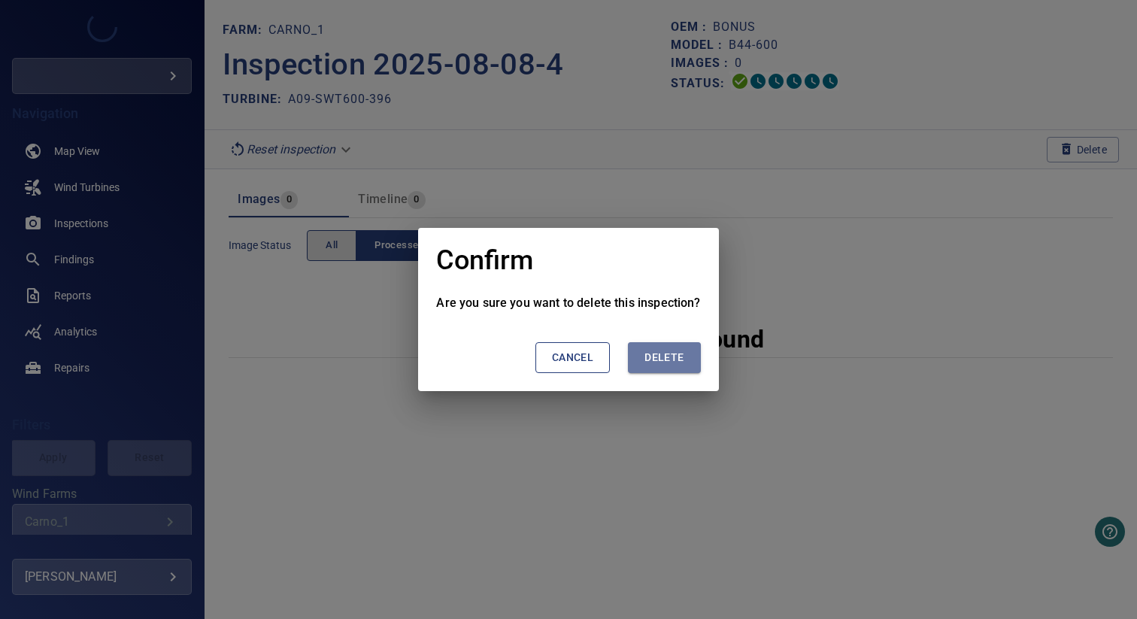
click at [664, 354] on span "Delete" at bounding box center [664, 357] width 39 height 19
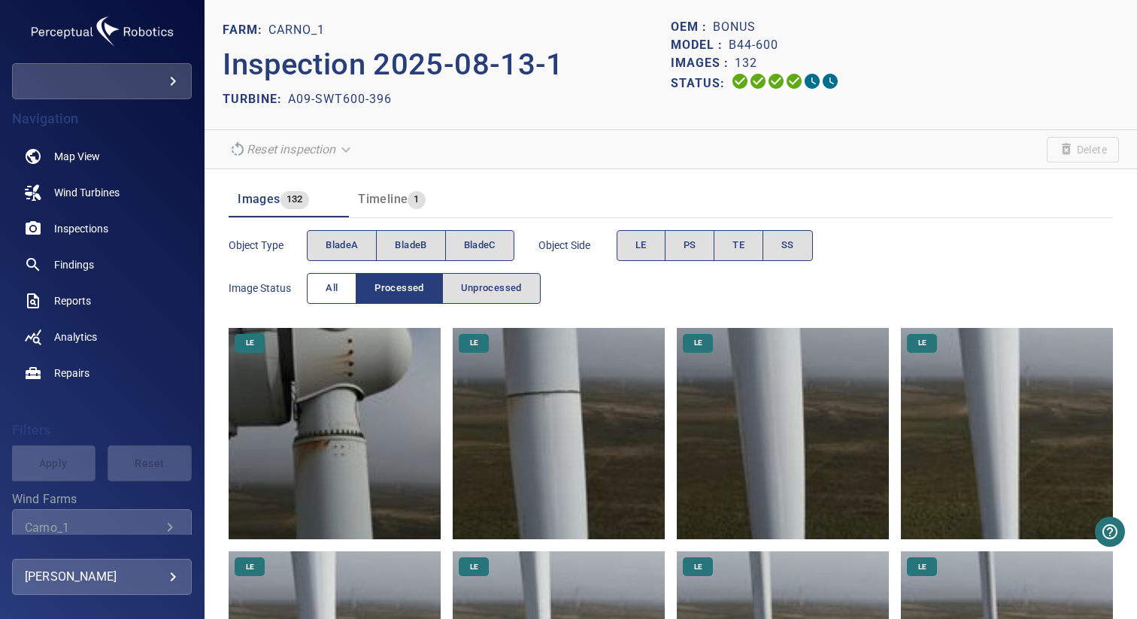
click at [326, 293] on span "All" at bounding box center [332, 288] width 12 height 17
click at [361, 248] on button "bladeA" at bounding box center [342, 245] width 70 height 31
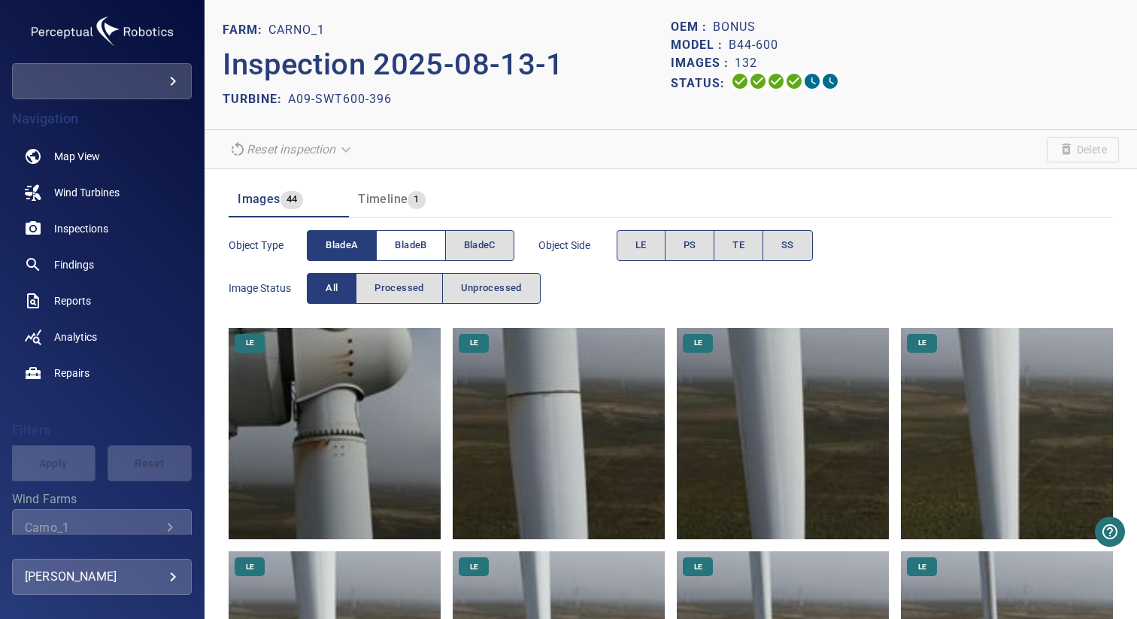
click at [406, 248] on span "bladeB" at bounding box center [411, 245] width 32 height 17
click at [358, 248] on span "bladeA" at bounding box center [342, 245] width 32 height 17
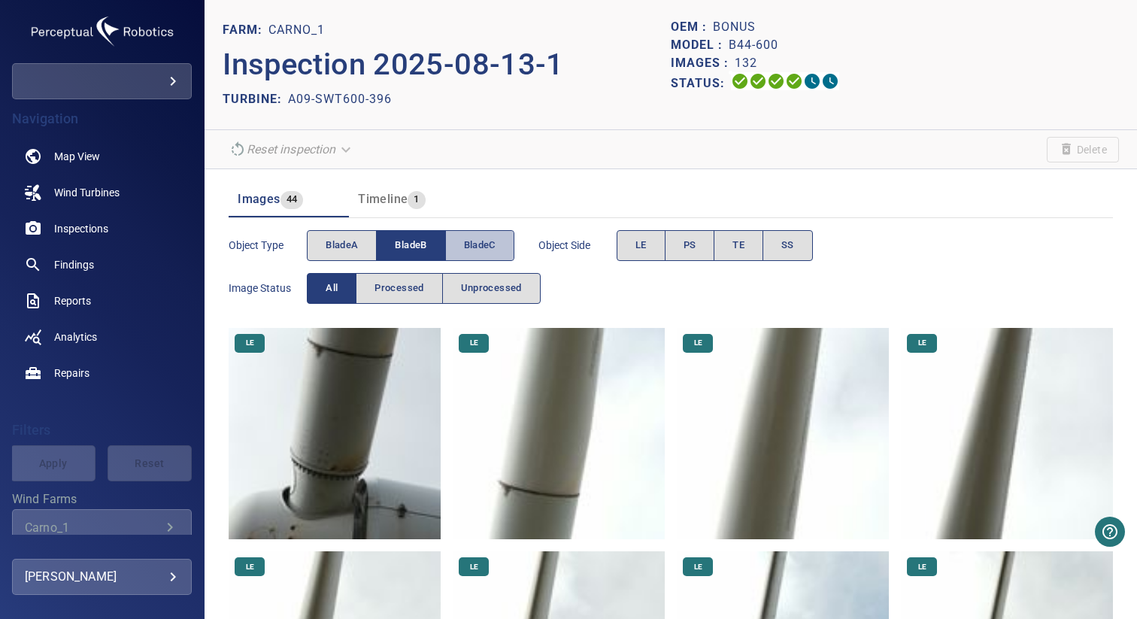
click at [475, 248] on span "bladeC" at bounding box center [480, 245] width 32 height 17
click at [424, 248] on span "bladeB" at bounding box center [411, 245] width 32 height 17
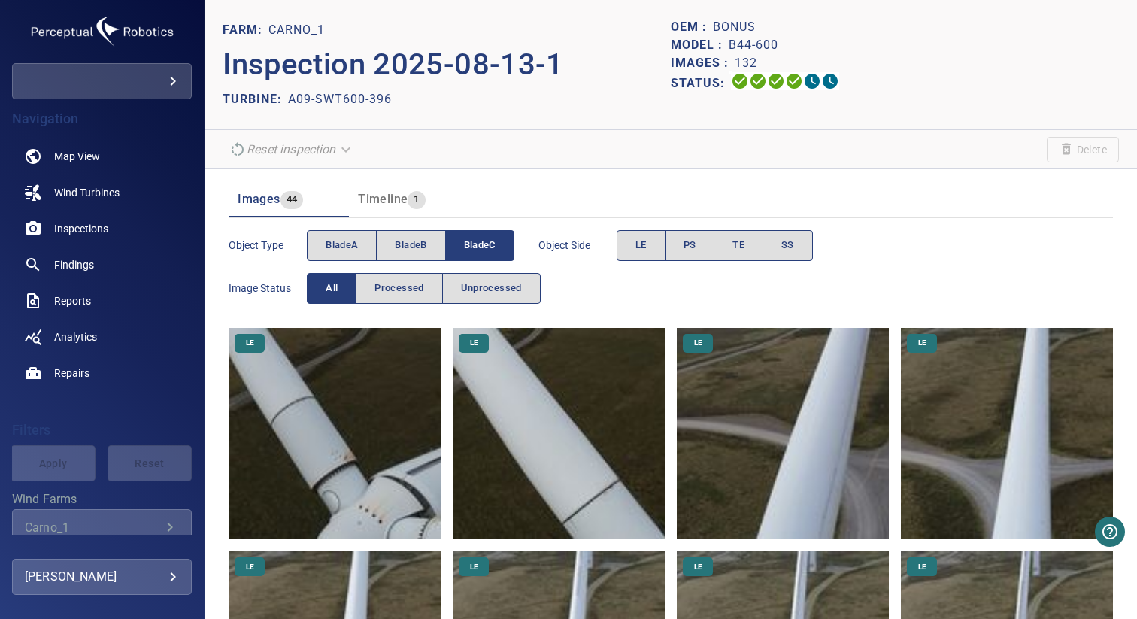
click at [496, 239] on span "bladeC" at bounding box center [480, 245] width 32 height 17
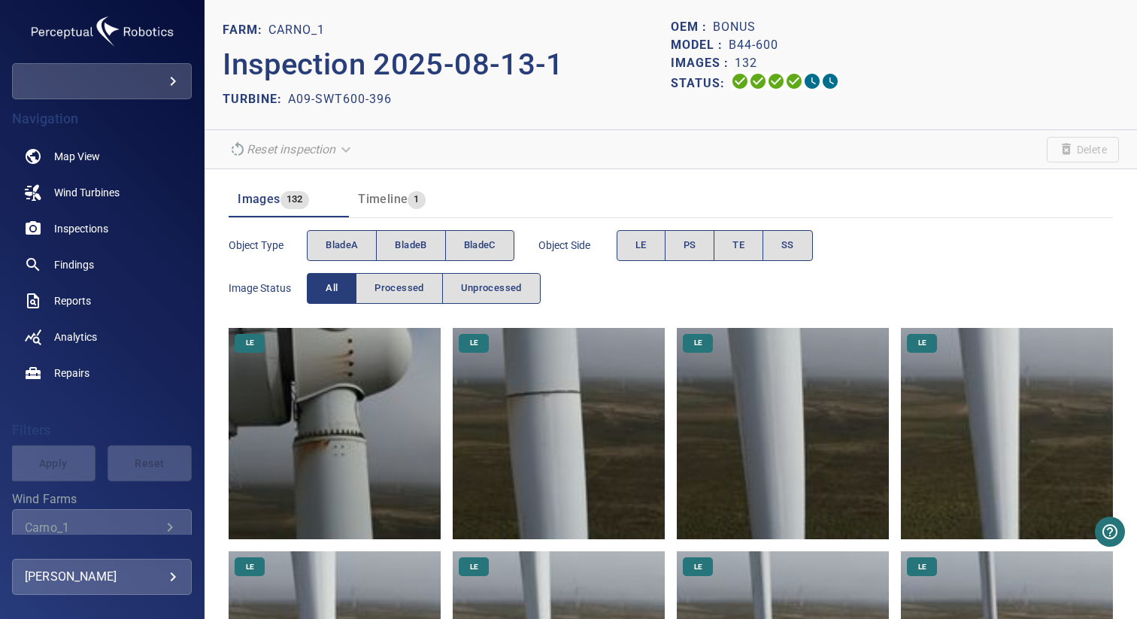
click at [534, 178] on div "Images 132 Timeline 1" at bounding box center [671, 193] width 885 height 48
